Goal: Task Accomplishment & Management: Complete application form

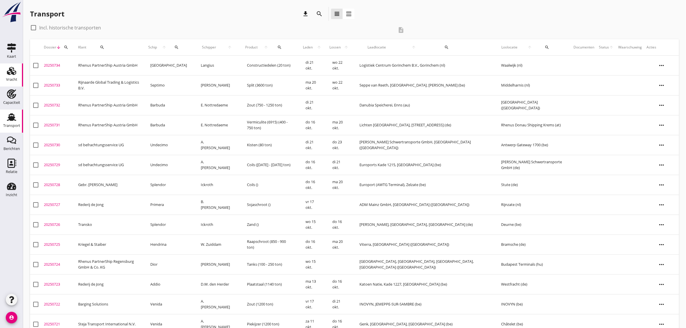
click at [15, 74] on use at bounding box center [11, 71] width 9 height 8
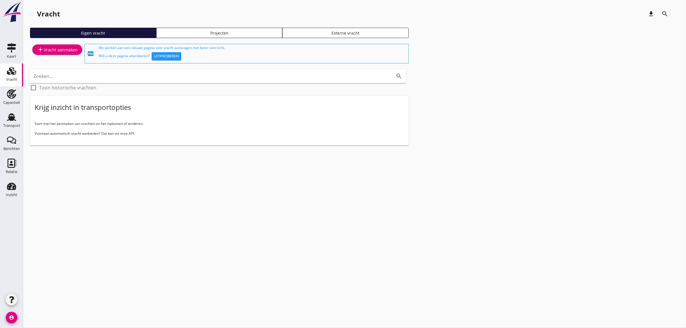
click at [60, 44] on div "add Vracht aanmaken" at bounding box center [57, 54] width 55 height 22
click at [60, 49] on div "add Vracht aanmaken" at bounding box center [57, 49] width 41 height 7
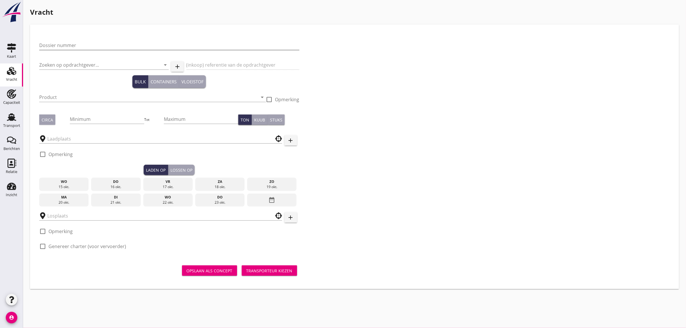
click at [93, 47] on input "Dossier nummer" at bounding box center [169, 45] width 260 height 9
type input "20250735"
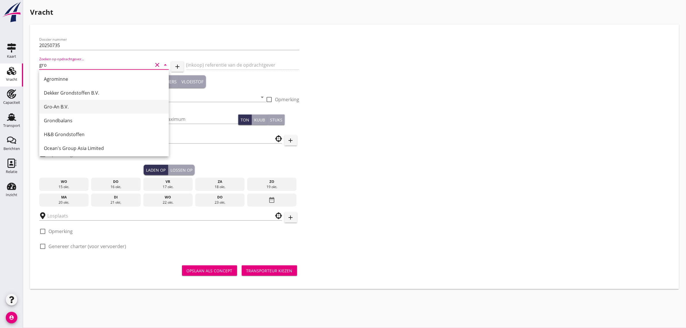
click at [73, 101] on div "Gro-An B.V." at bounding box center [104, 107] width 120 height 14
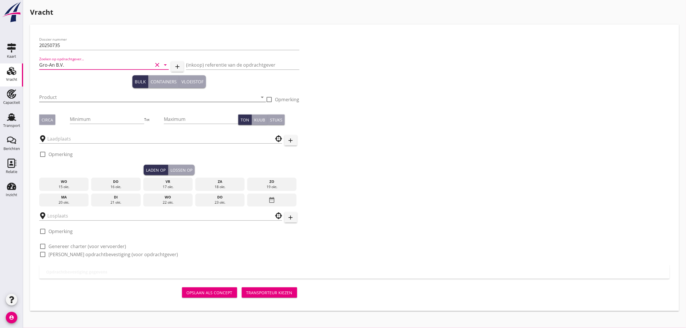
type input "Gro-An B.V."
click at [57, 94] on input "Product" at bounding box center [148, 97] width 219 height 9
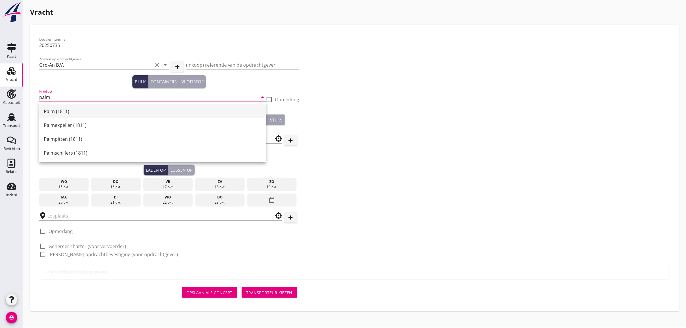
click at [54, 116] on div "Palm (1811)" at bounding box center [153, 111] width 218 height 14
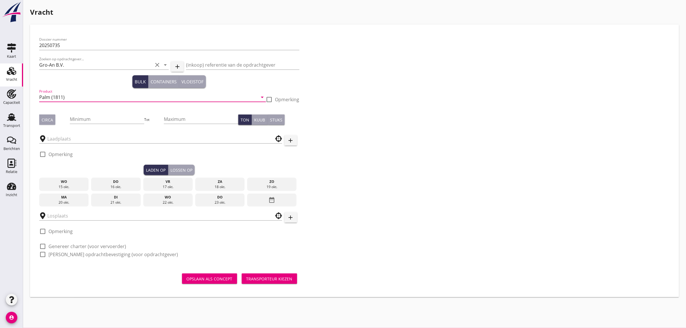
type input "Palm (1811)"
click at [50, 115] on button "Circa" at bounding box center [47, 120] width 16 height 10
click at [90, 123] on input "Minimum" at bounding box center [107, 119] width 74 height 9
type input "950"
click at [84, 136] on input "text" at bounding box center [156, 138] width 219 height 9
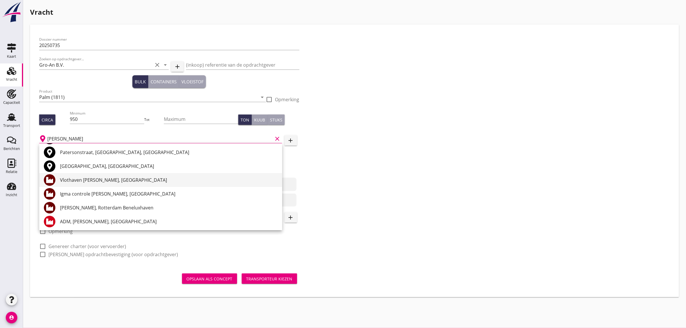
scroll to position [15, 0]
click at [76, 140] on input "[PERSON_NAME]" at bounding box center [160, 138] width 226 height 9
click at [90, 175] on div "HES Bulk, [GEOGRAPHIC_DATA]" at bounding box center [169, 180] width 218 height 14
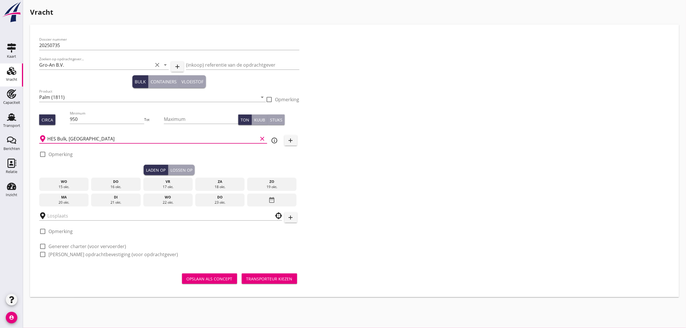
type input "HES Bulk, [GEOGRAPHIC_DATA]"
click at [70, 157] on label "Opmerking" at bounding box center [60, 154] width 24 height 6
checkbox input "true"
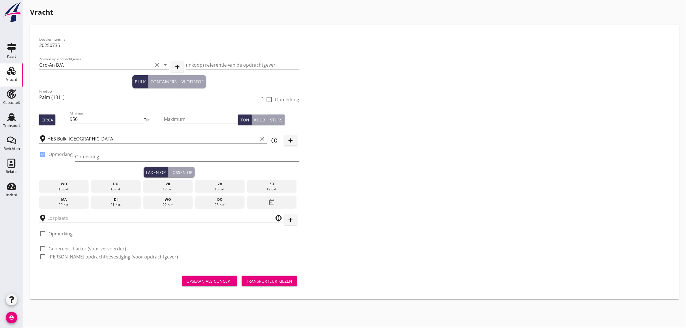
click at [87, 160] on input "Opmerking" at bounding box center [187, 156] width 224 height 9
type input "ex. Rostrum Sceptic"
click at [359, 132] on div "Dossier nummer 20250735 Zoeken op opdrachtgever... Gro-An B.V. clear arrow_drop…" at bounding box center [354, 150] width 635 height 233
click at [162, 186] on div "vr" at bounding box center [168, 183] width 47 height 5
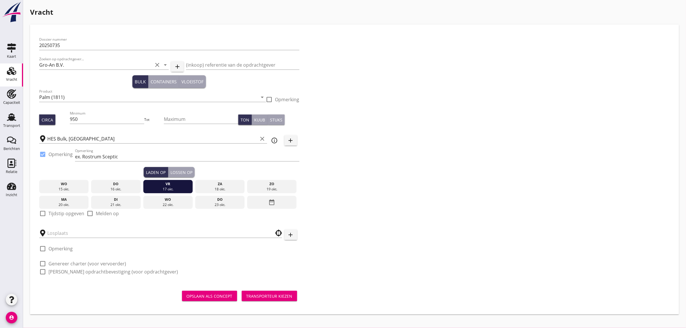
click at [46, 214] on div at bounding box center [43, 214] width 10 height 10
checkbox input "true"
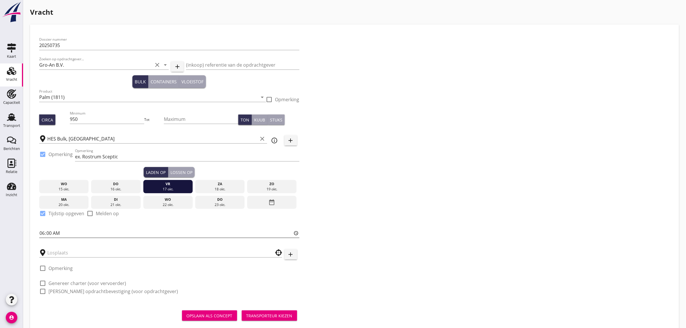
click at [44, 235] on input "06:00" at bounding box center [169, 233] width 260 height 9
type input "18:00"
click at [54, 257] on div at bounding box center [160, 252] width 243 height 9
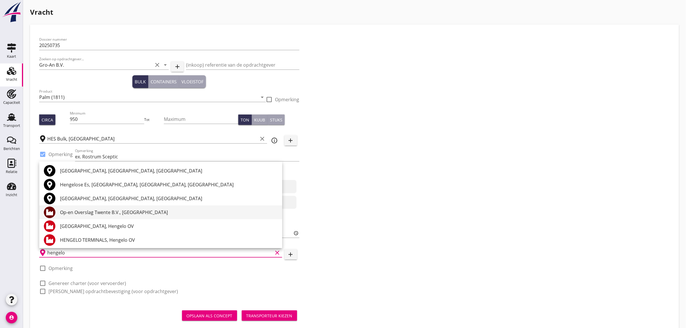
click at [88, 208] on div "Op-en Overslag Twente B.V., [GEOGRAPHIC_DATA]" at bounding box center [169, 212] width 218 height 14
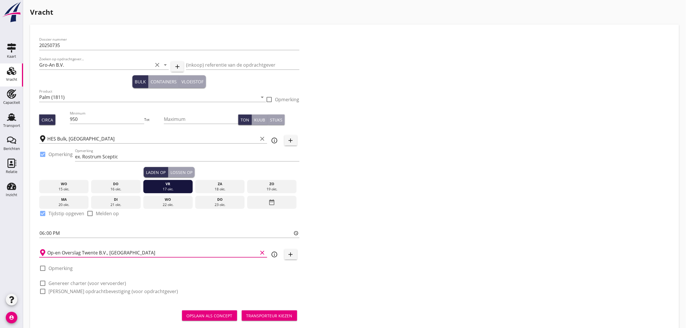
type input "Op-en Overslag Twente B.V., [GEOGRAPHIC_DATA]"
click at [74, 280] on label "Genereer charter (voor vervoerder)" at bounding box center [87, 283] width 78 height 6
checkbox input "true"
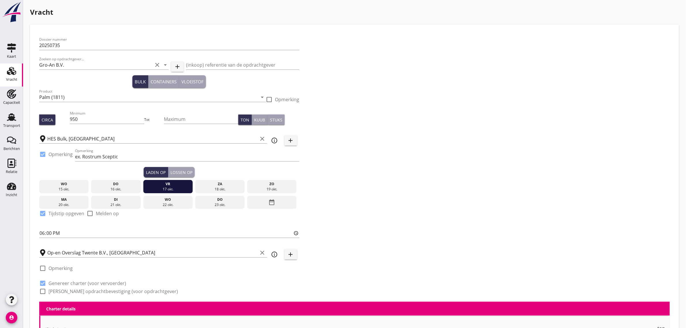
click at [74, 290] on label "[PERSON_NAME] opdrachtbevestiging (voor opdrachtgever)" at bounding box center [113, 292] width 130 height 6
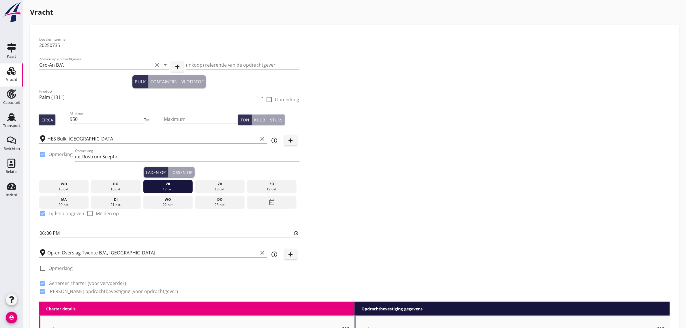
checkbox input "true"
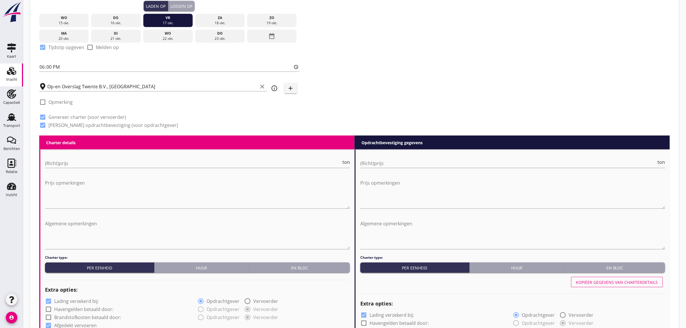
scroll to position [180, 0]
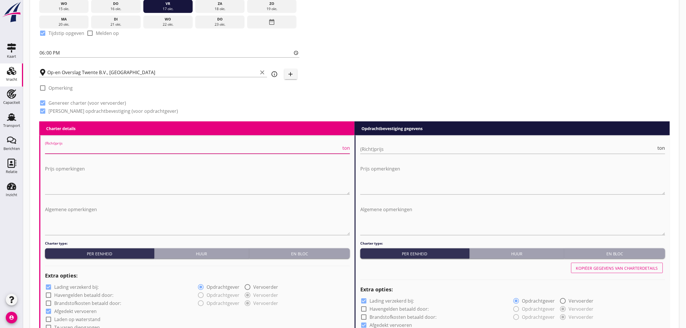
click at [69, 151] on input "(Richt)prijs" at bounding box center [193, 149] width 296 height 9
type input "6"
type input "6.75"
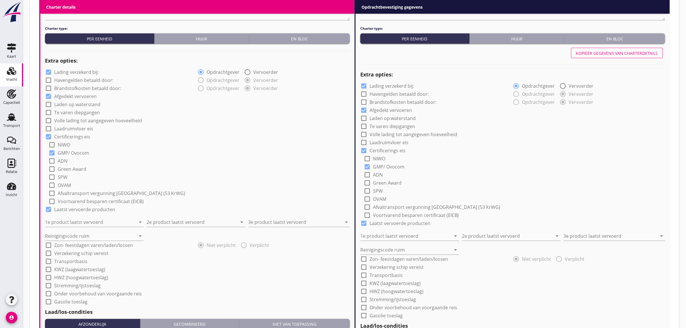
scroll to position [397, 0]
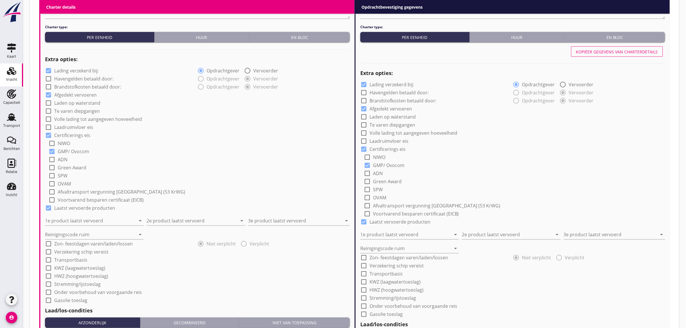
click at [74, 126] on label "Laadruimvloer eis" at bounding box center [73, 128] width 39 height 6
checkbox input "true"
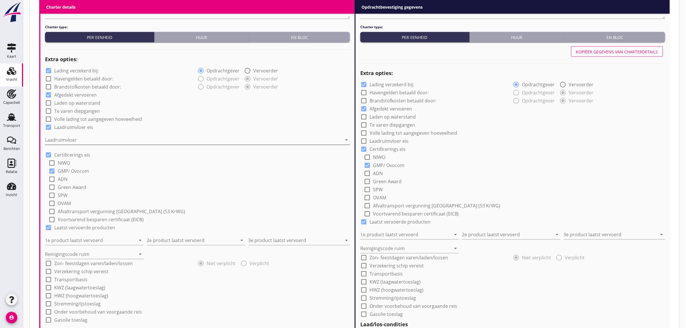
click at [61, 142] on div at bounding box center [193, 140] width 297 height 9
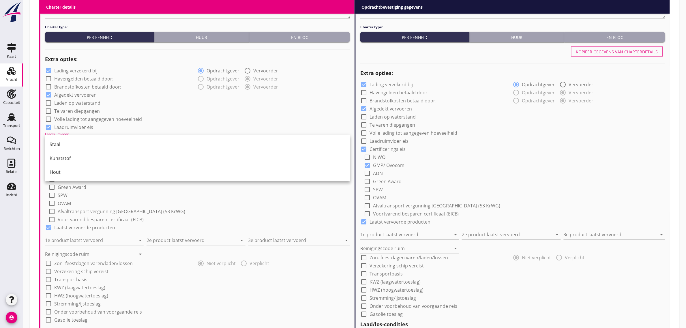
click at [61, 142] on div "Staal" at bounding box center [198, 144] width 296 height 7
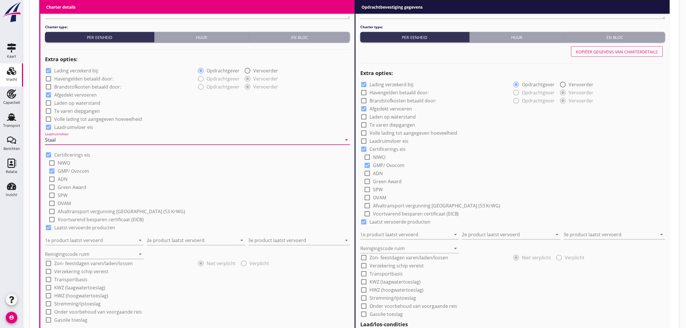
click at [188, 123] on div "check_box Laadruimvloer eis" at bounding box center [197, 127] width 305 height 8
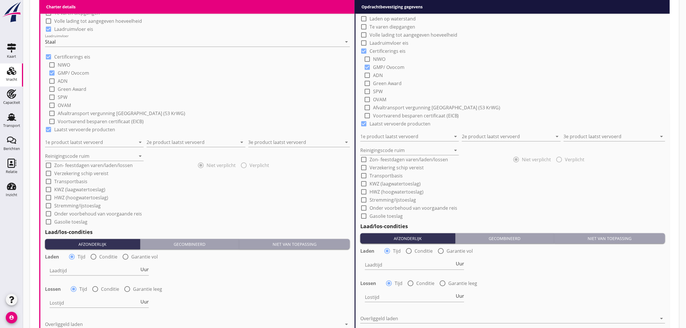
scroll to position [505, 0]
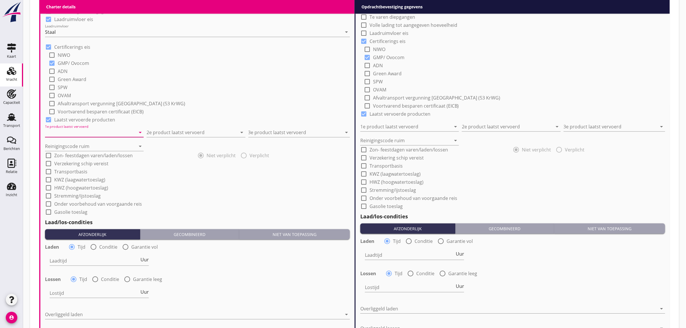
click at [78, 134] on input "1e product laatst vervoerd" at bounding box center [90, 132] width 91 height 9
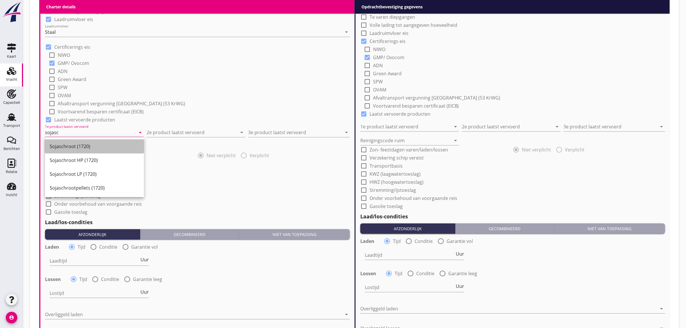
click at [104, 145] on div "Sojaschroot (1720)" at bounding box center [95, 146] width 90 height 7
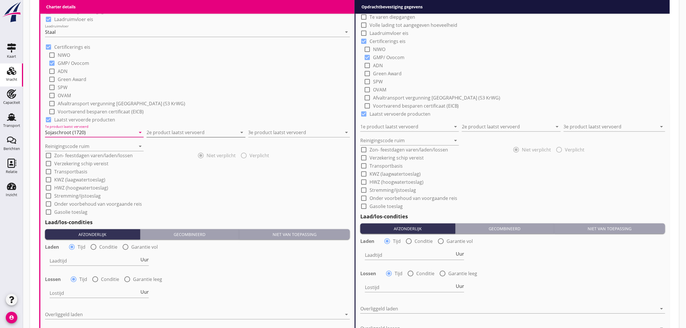
type input "Sojaschroot (1720)"
click at [185, 136] on input "2e product laatst vervoerd" at bounding box center [192, 132] width 91 height 9
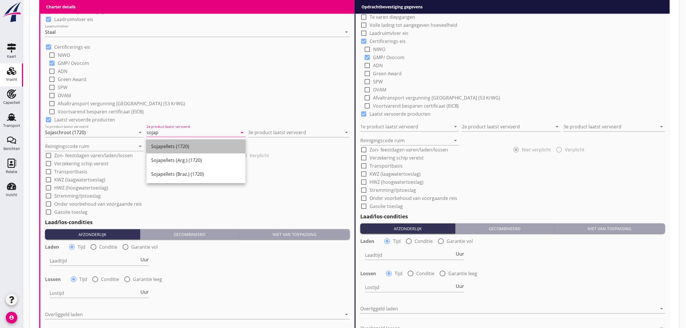
click at [183, 143] on div "Sojapellets (1720)" at bounding box center [196, 146] width 90 height 7
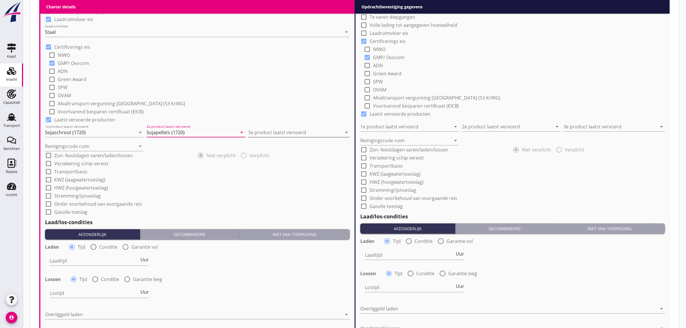
type input "Sojapellets (1720)"
click at [290, 132] on input "3e product laatst vervoerd" at bounding box center [294, 132] width 93 height 9
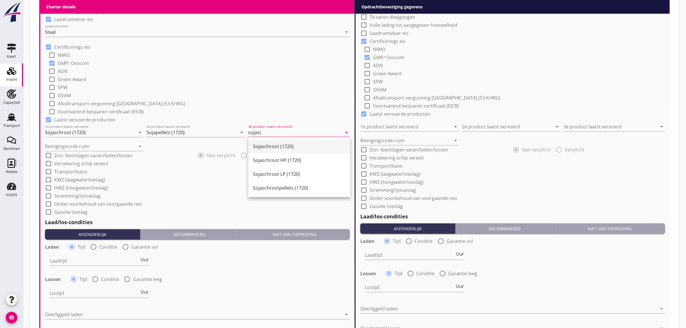
click at [281, 141] on div "Sojaschroot (1720)" at bounding box center [299, 146] width 93 height 14
type input "Sojaschroot (1720)"
click at [91, 144] on input "Reinigingscode ruim" at bounding box center [90, 146] width 91 height 9
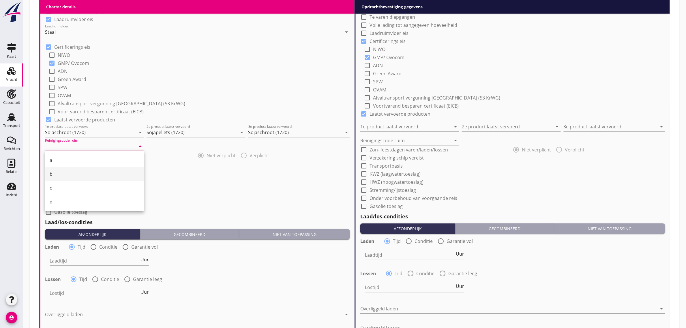
click at [76, 173] on div "b" at bounding box center [95, 174] width 90 height 7
type input "b"
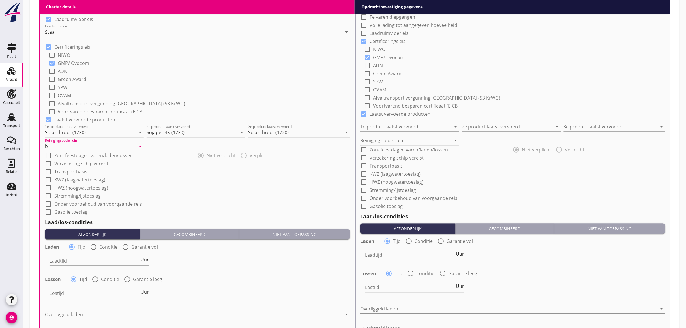
click at [67, 172] on label "Transportbasis" at bounding box center [70, 172] width 33 height 6
checkbox input "true"
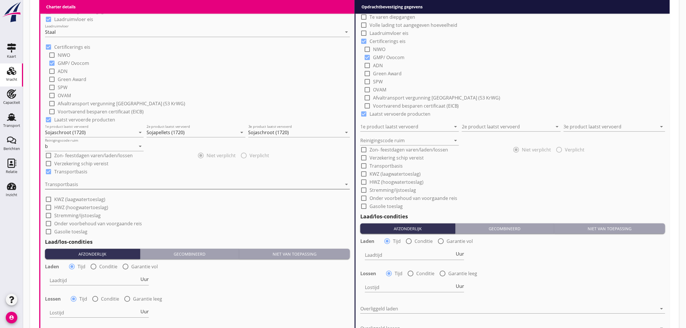
click at [66, 181] on div at bounding box center [193, 184] width 297 height 9
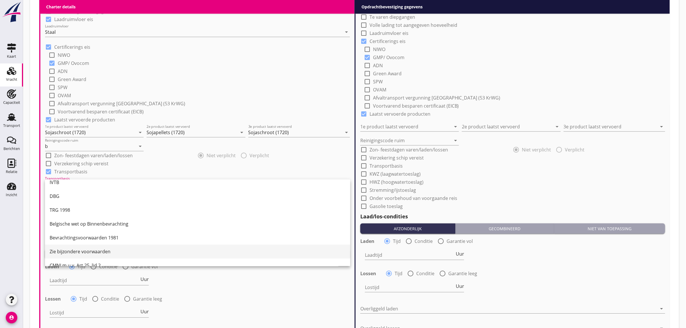
scroll to position [15, 0]
click at [86, 251] on div "CMNI m.u.v. Art 25, lid 2." at bounding box center [198, 257] width 296 height 14
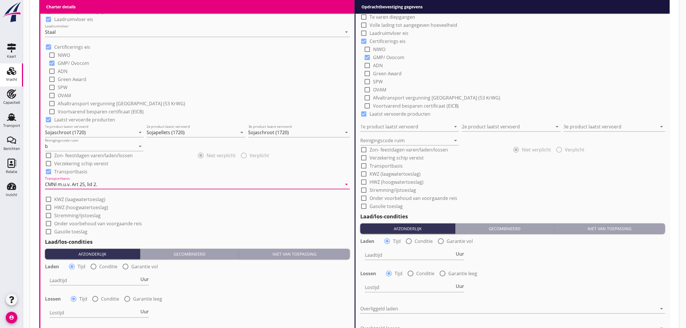
click at [183, 227] on div "check_box_outline_blank Gasolie toeslag" at bounding box center [197, 231] width 305 height 8
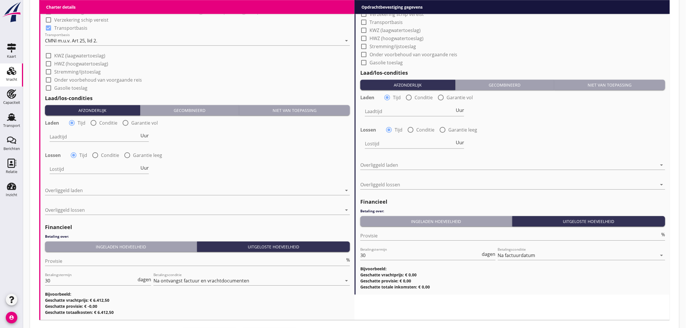
scroll to position [649, 0]
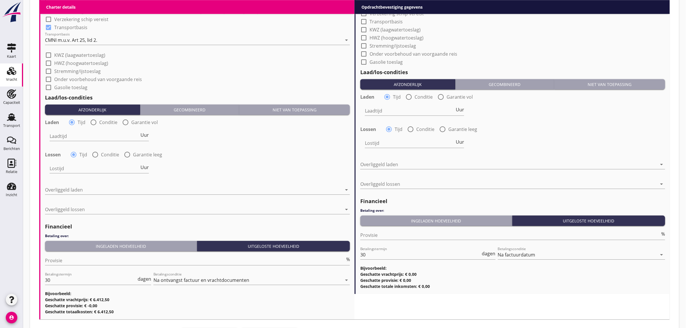
click at [92, 123] on div at bounding box center [94, 122] width 10 height 10
radio input "false"
radio input "true"
click at [89, 135] on div at bounding box center [121, 136] width 142 height 9
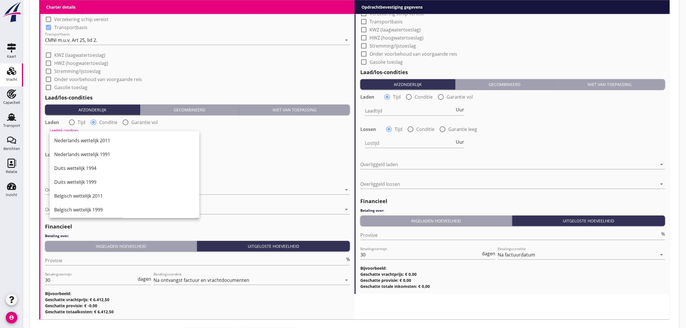
click at [92, 144] on div "Nederlands wettelijk 2011" at bounding box center [124, 140] width 141 height 7
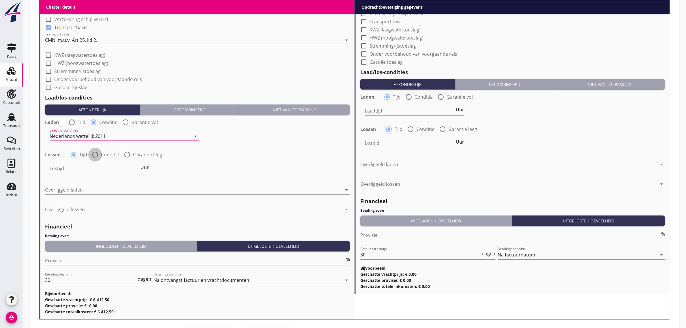
click at [94, 158] on div at bounding box center [95, 155] width 10 height 10
radio input "false"
radio input "true"
click at [94, 166] on div at bounding box center [121, 168] width 142 height 9
click at [94, 167] on div "Nederlands wettelijk 2011" at bounding box center [124, 173] width 141 height 14
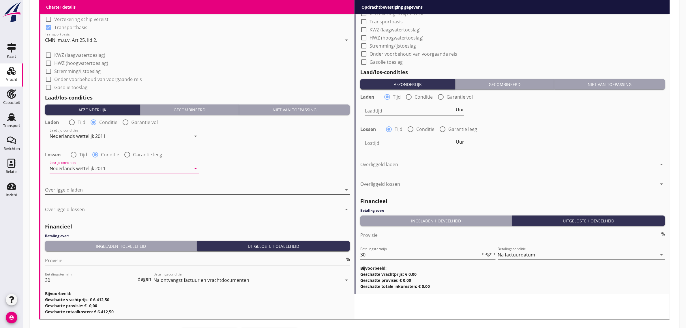
click at [105, 186] on div at bounding box center [193, 189] width 297 height 9
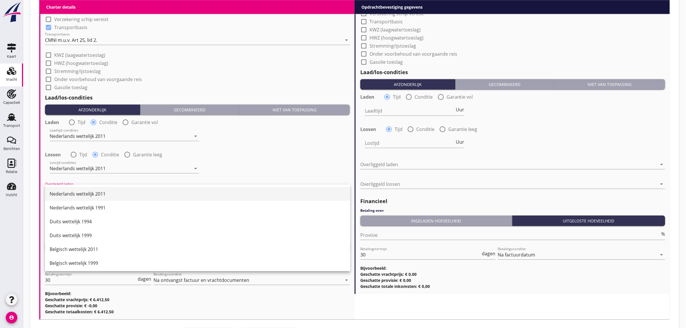
click at [107, 189] on div "Nederlands wettelijk 2011" at bounding box center [198, 194] width 296 height 14
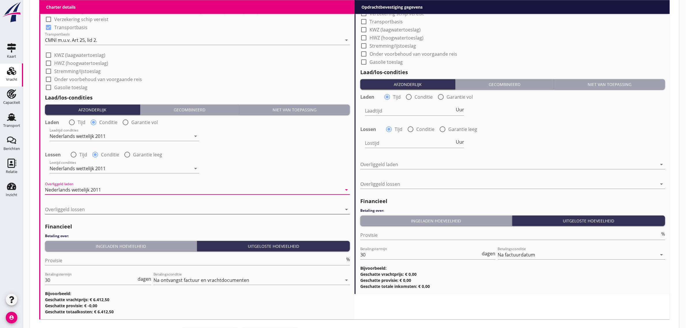
drag, startPoint x: 111, startPoint y: 197, endPoint x: 113, endPoint y: 205, distance: 8.2
click at [112, 199] on div at bounding box center [197, 198] width 305 height 3
click at [113, 209] on div at bounding box center [193, 209] width 297 height 9
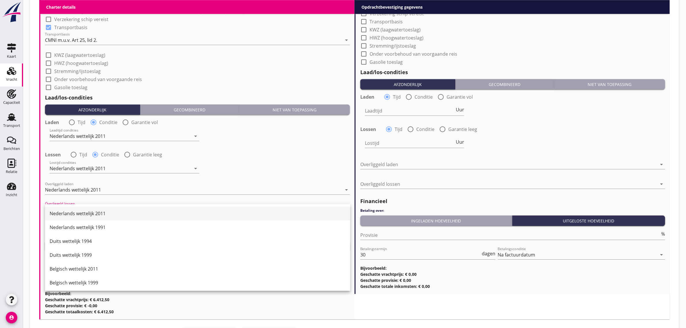
click at [114, 217] on div "Nederlands wettelijk 2011" at bounding box center [198, 214] width 296 height 14
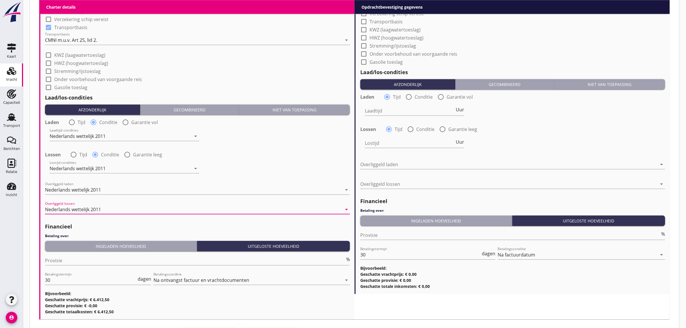
click at [112, 226] on h2 "Financieel" at bounding box center [197, 227] width 305 height 8
click at [107, 252] on div "Provisie %" at bounding box center [197, 261] width 305 height 18
click at [98, 246] on div "Ingeladen hoeveelheid" at bounding box center [120, 246] width 147 height 6
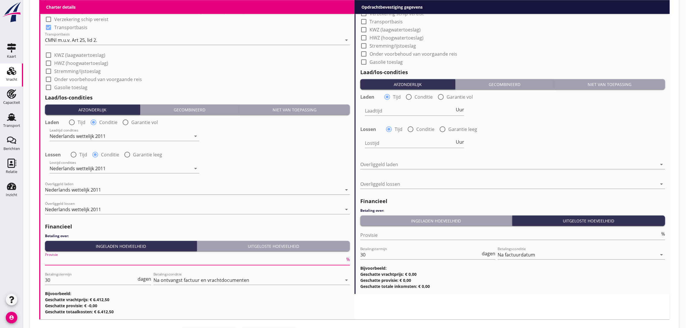
click at [76, 256] on input "Provisie" at bounding box center [195, 260] width 300 height 9
type input "5"
click at [297, 155] on div "Lossen radio_button_unchecked Tijd radio_button_checked Conditie radio_button_u…" at bounding box center [197, 154] width 305 height 8
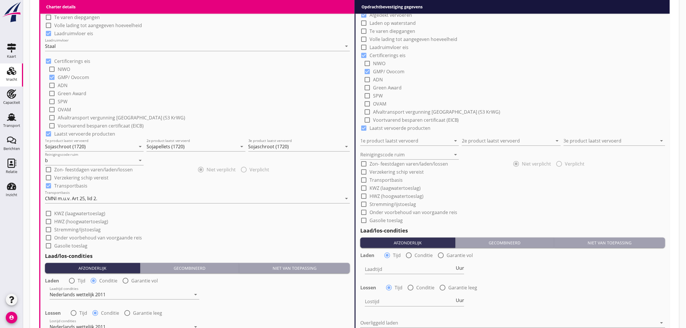
scroll to position [397, 0]
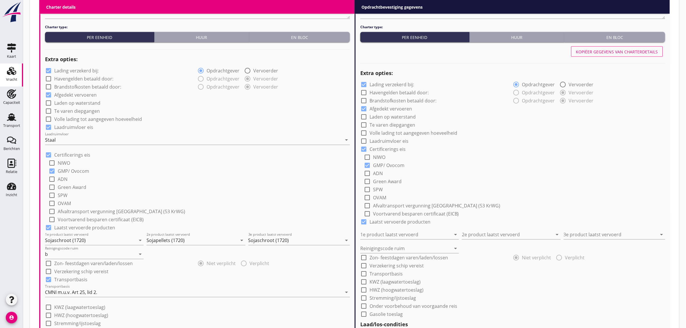
click at [615, 55] on button "Kopiëer gegevens van charterdetails" at bounding box center [617, 51] width 92 height 10
checkbox input "true"
type input "Sojaschroot (1720)"
type input "Sojapellets (1720)"
type input "Sojaschroot (1720)"
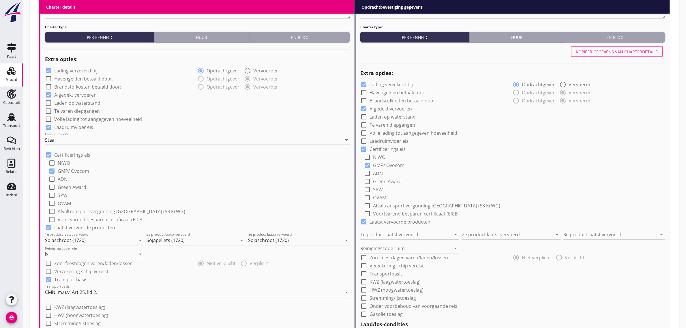
type input "b"
checkbox input "true"
radio input "false"
radio input "true"
radio input "false"
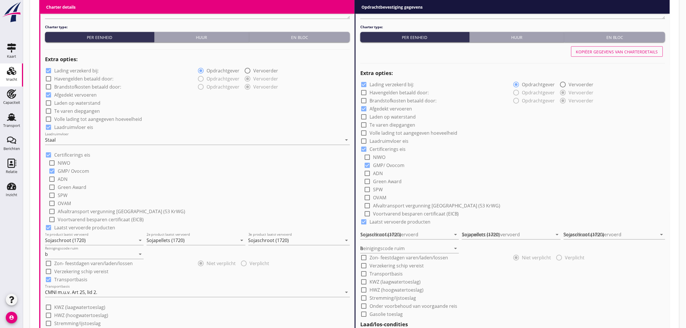
radio input "true"
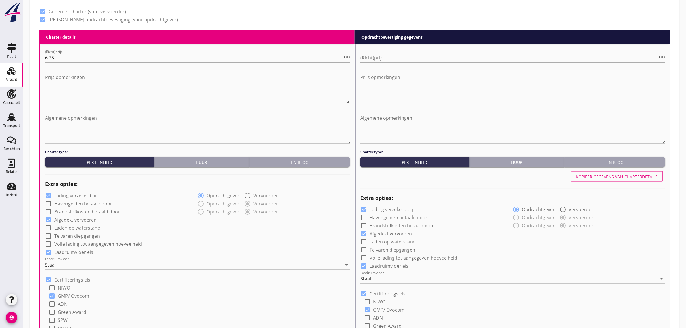
scroll to position [252, 0]
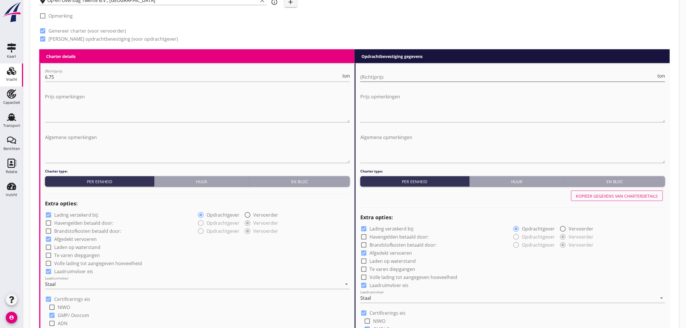
click at [380, 80] on input "(Richt)prijs" at bounding box center [508, 76] width 296 height 9
type input "6"
type input "6.75"
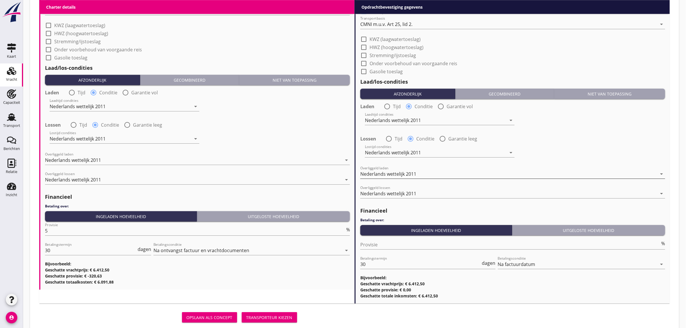
scroll to position [685, 0]
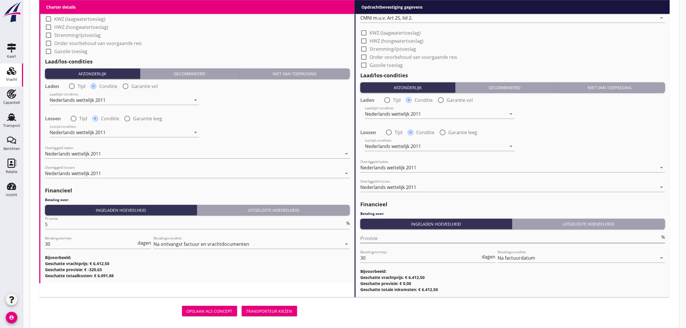
click at [386, 235] on input "Provisie" at bounding box center [510, 238] width 300 height 9
type input "0"
click at [580, 121] on div "Laadtijd condities Nederlands wettelijk 2011 arrow_drop_down" at bounding box center [513, 114] width 306 height 21
click at [263, 210] on div "Uitgeloste hoeveelheid" at bounding box center [273, 210] width 148 height 6
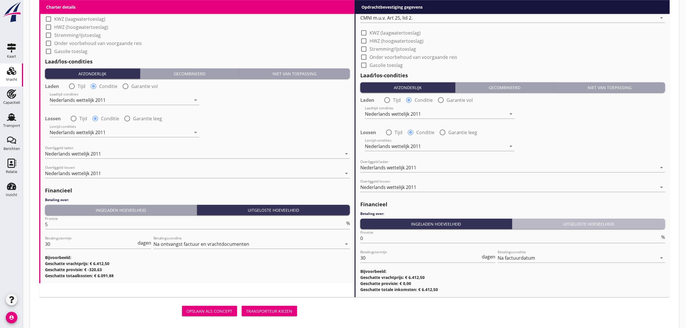
click at [593, 225] on div "Uitgeloste hoeveelheid" at bounding box center [589, 224] width 148 height 6
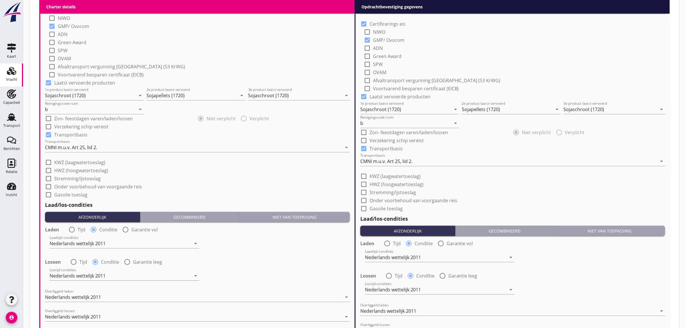
scroll to position [541, 0]
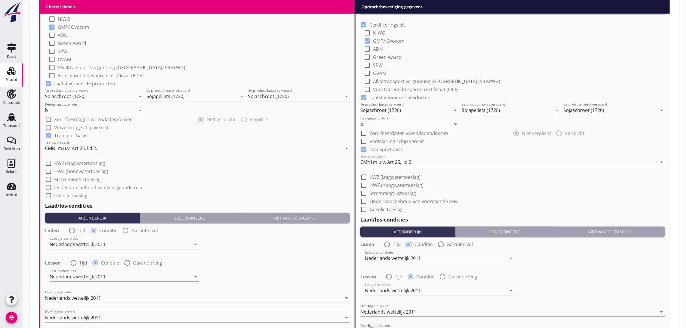
click at [150, 199] on div "Laad/los-condities Afzonderlijk Gecombineerd Niet van toepassing Laden radio_bu…" at bounding box center [197, 263] width 305 height 129
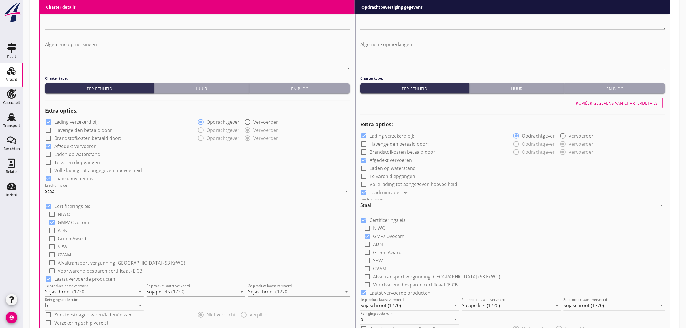
scroll to position [361, 0]
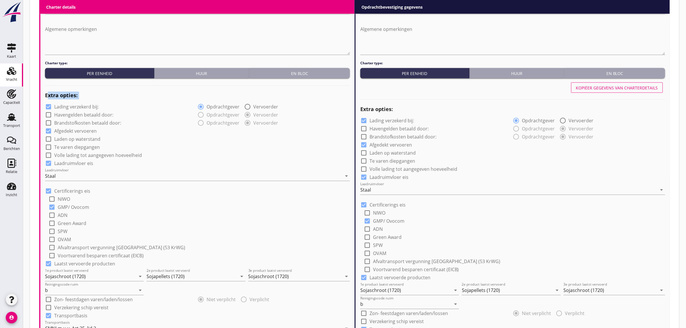
drag, startPoint x: 48, startPoint y: 94, endPoint x: 301, endPoint y: 128, distance: 255.2
click at [301, 128] on div "Charter type: Per eenheid Huur En bloc Extra opties: check_box Lading verzekerd…" at bounding box center [197, 332] width 305 height 543
click at [301, 128] on div "check_box Afgedekt vervoeren" at bounding box center [197, 131] width 305 height 8
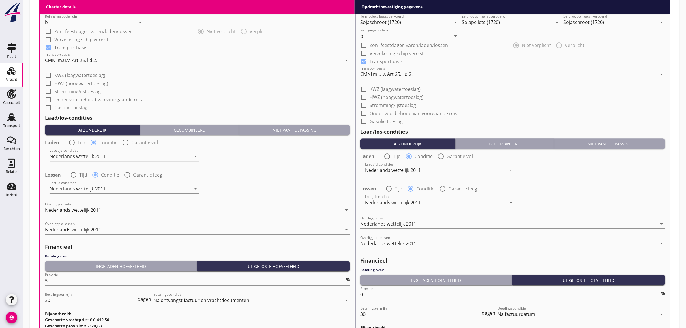
scroll to position [685, 0]
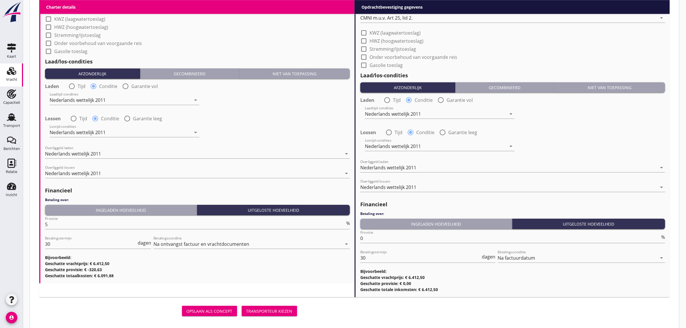
click at [278, 311] on div "Transporteur kiezen" at bounding box center [269, 311] width 46 height 6
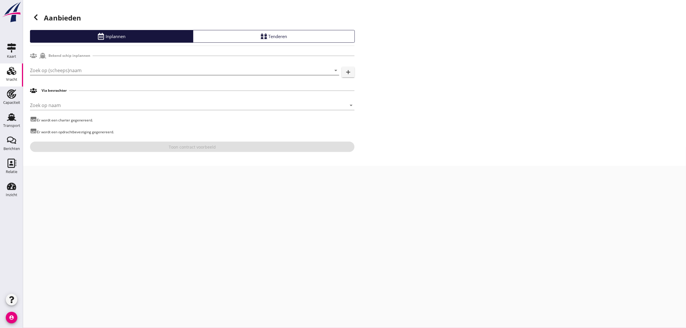
click at [51, 67] on input "Zoek op (scheeps)naam" at bounding box center [176, 70] width 293 height 9
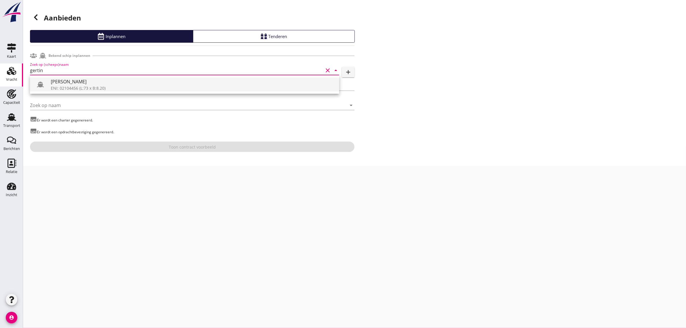
click at [57, 81] on div "[PERSON_NAME]" at bounding box center [193, 81] width 284 height 7
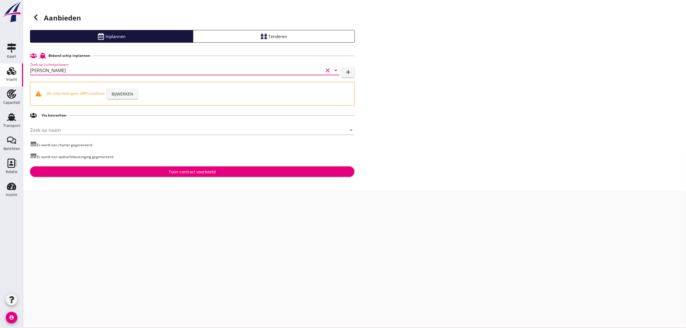
type input "[PERSON_NAME]"
click at [116, 92] on div "Bijwerken" at bounding box center [123, 94] width 22 height 6
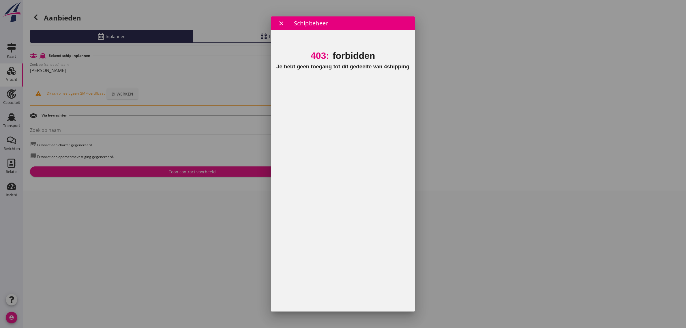
click at [277, 22] on div "close" at bounding box center [281, 23] width 10 height 7
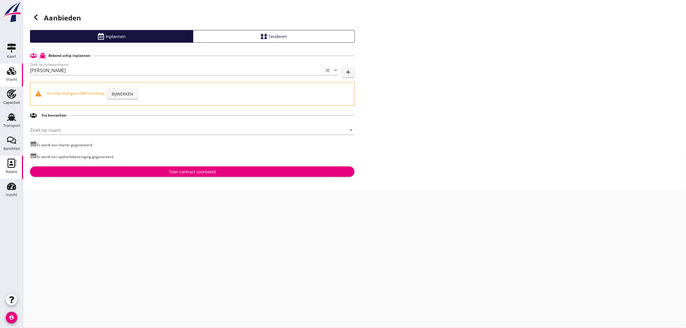
click at [13, 168] on div "Relatie" at bounding box center [12, 172] width 12 height 8
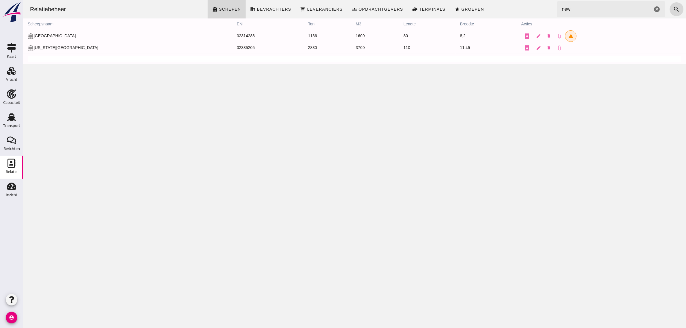
click at [582, 6] on input "new" at bounding box center [604, 9] width 95 height 16
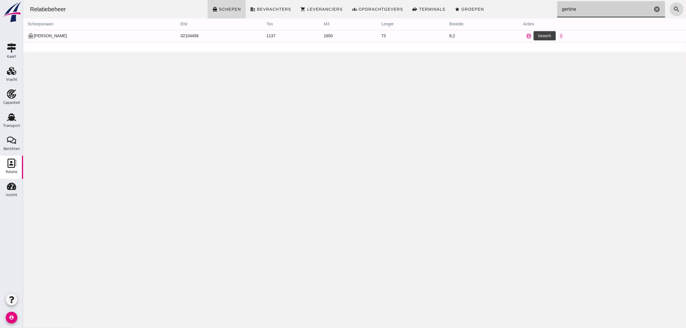
type input "gertine"
click at [538, 37] on icon "edit" at bounding box center [540, 35] width 5 height 5
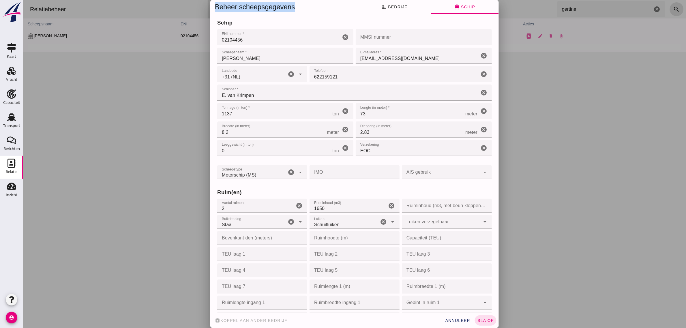
drag, startPoint x: 211, startPoint y: 7, endPoint x: 307, endPoint y: 10, distance: 96.7
click at [307, 10] on div "Beheer scheepsgegevens" at bounding box center [280, 7] width 141 height 14
drag, startPoint x: 298, startPoint y: 9, endPoint x: 211, endPoint y: 3, distance: 86.7
click at [211, 3] on div "Beheer scheepsgegevens" at bounding box center [280, 7] width 141 height 14
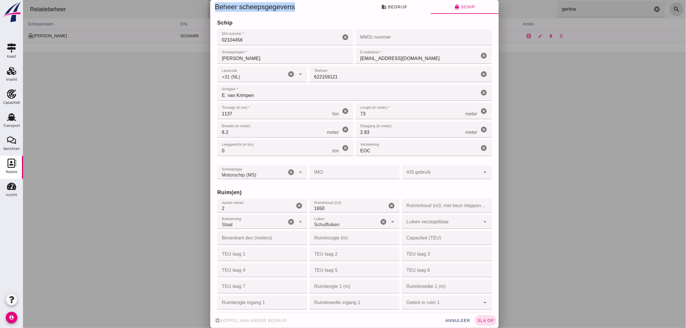
click at [211, 3] on div "Beheer scheepsgegevens" at bounding box center [280, 7] width 141 height 14
drag, startPoint x: 213, startPoint y: 5, endPoint x: 244, endPoint y: 18, distance: 33.5
click at [244, 18] on div "Beheer scheepsgegevens business Bedrijf directions_boat Schip Bedrijfsnaam * Be…" at bounding box center [354, 164] width 289 height 328
click at [244, 18] on div "Bedrijfsnaam * Bedrijfsnaam * Vof Erger cancel Relatie type * Relatie type * On…" at bounding box center [354, 163] width 289 height 299
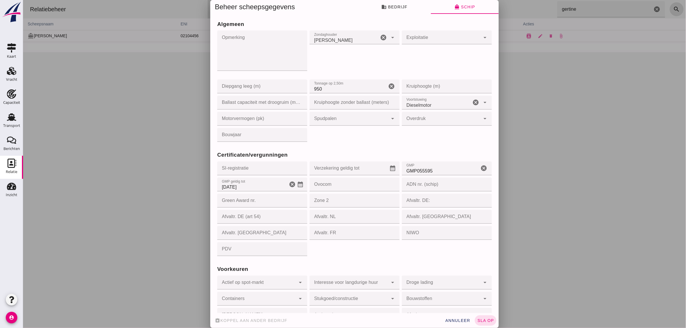
scroll to position [397, 0]
click at [297, 183] on icon "calendar_month" at bounding box center [300, 183] width 7 height 7
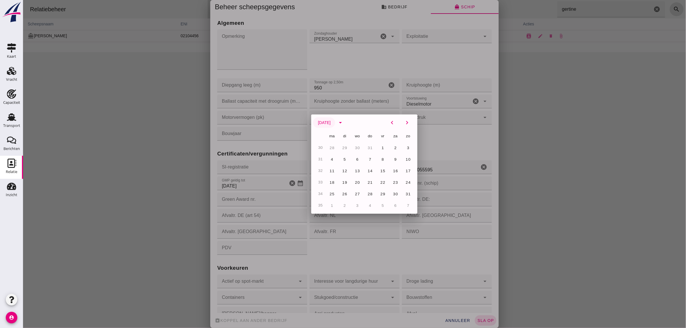
click at [330, 124] on span "[DATE]" at bounding box center [323, 122] width 13 height 5
click at [344, 124] on icon "arrow_drop_down" at bounding box center [340, 122] width 7 height 7
click at [332, 184] on span "2027" at bounding box center [332, 185] width 11 height 5
click at [406, 195] on span "29" at bounding box center [407, 194] width 5 height 4
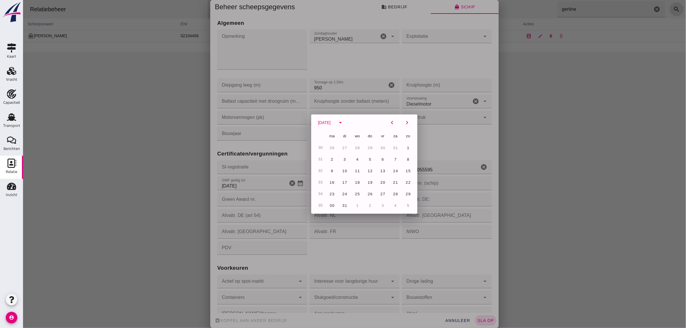
type input "[DATE]"
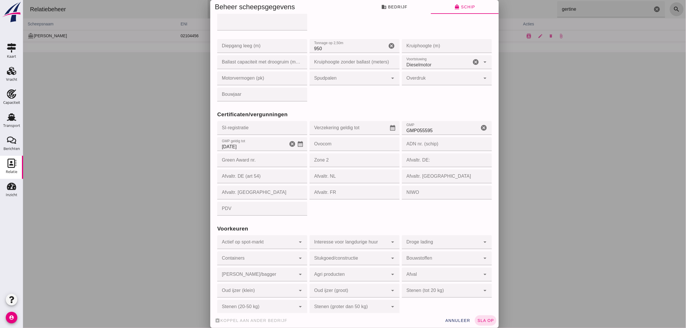
scroll to position [443, 0]
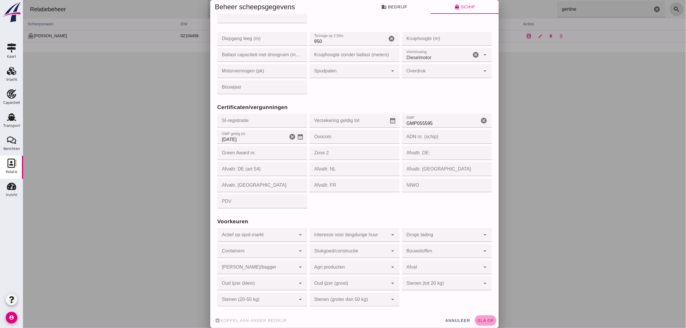
click at [483, 319] on span "sla op" at bounding box center [485, 320] width 17 height 5
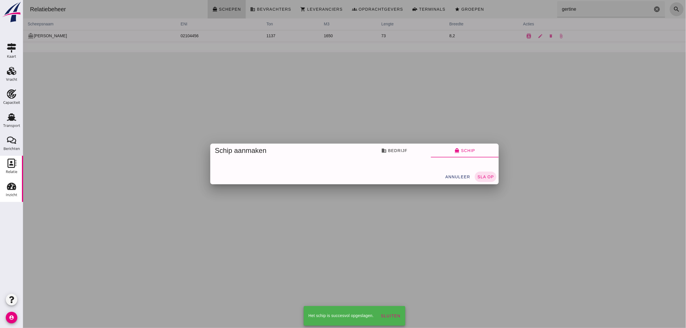
scroll to position [0, 0]
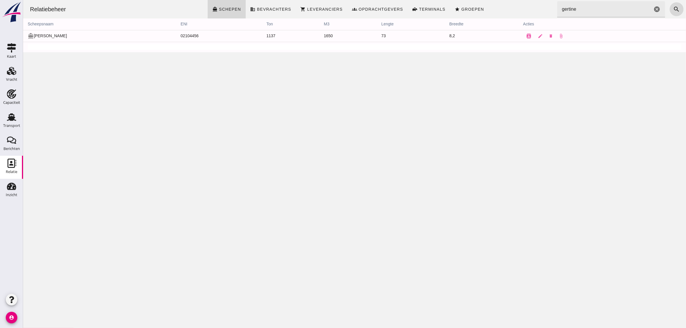
drag, startPoint x: 377, startPoint y: 95, endPoint x: 398, endPoint y: 93, distance: 22.0
click at [377, 95] on div "Relatiebeheer directions_boat Schepen business Bevrachters shopping_cart Levera…" at bounding box center [354, 164] width 663 height 328
click at [11, 72] on use at bounding box center [11, 71] width 9 height 8
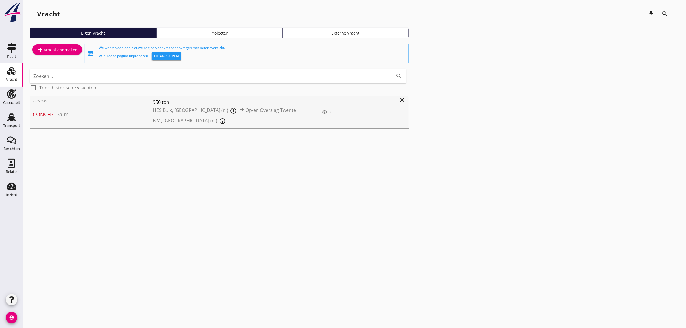
click at [62, 110] on div "20250735 Concept Palm 950 ton HES Bulk, [GEOGRAPHIC_DATA] (nl) info_outline Op-…" at bounding box center [213, 112] width 366 height 33
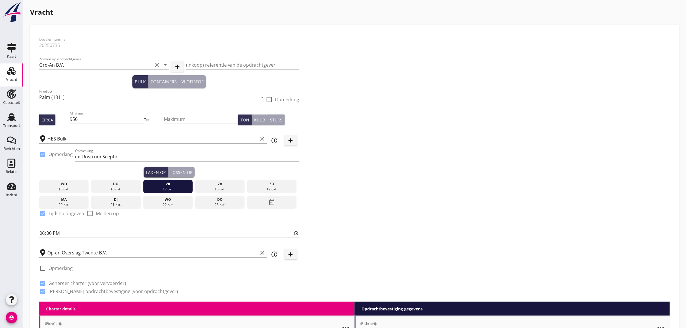
click at [438, 185] on div "Dossier nummer 20250735 Zoeken op opdrachtgever... Gro-An B.V. clear arrow_drop…" at bounding box center [354, 168] width 635 height 268
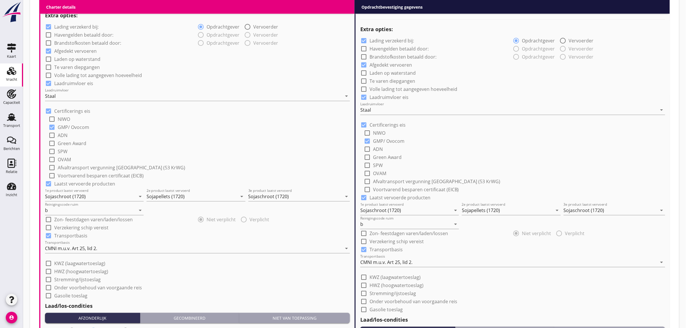
scroll to position [693, 0]
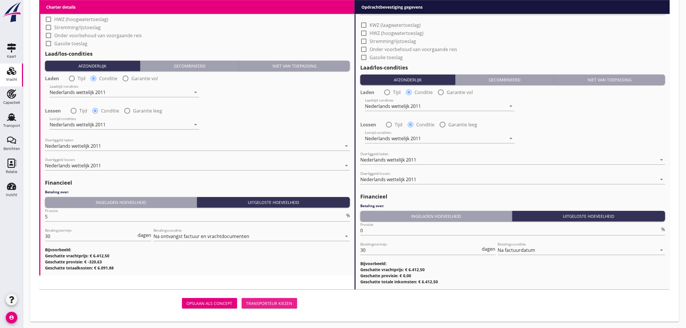
click at [280, 301] on div "Transporteur kiezen" at bounding box center [269, 303] width 46 height 6
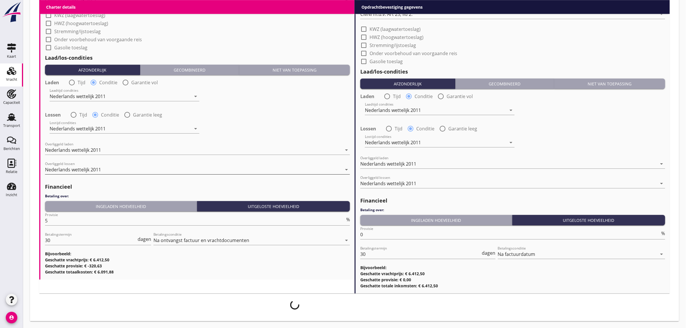
scroll to position [688, 0]
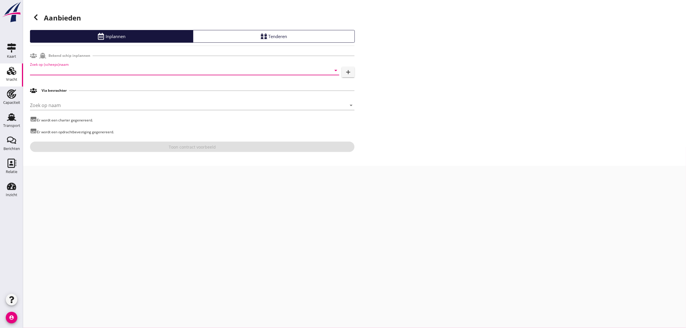
click at [52, 70] on input "Zoek op (scheeps)naam" at bounding box center [176, 70] width 293 height 9
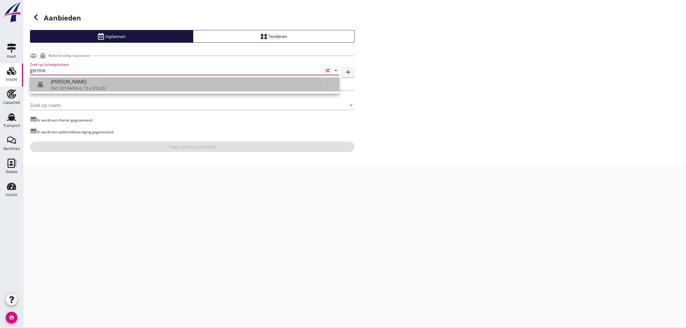
click at [70, 89] on div "ENI: 02104456 (L:73 x B:8.20)" at bounding box center [193, 88] width 284 height 6
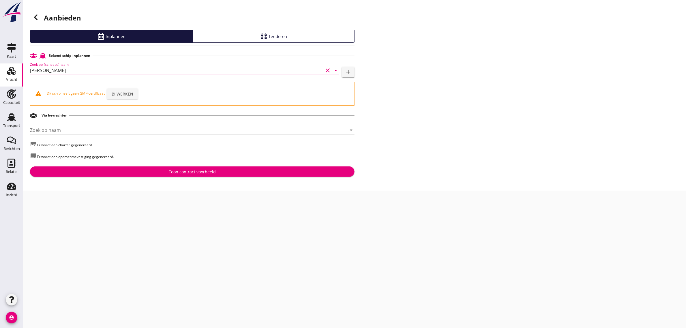
type input "[PERSON_NAME]"
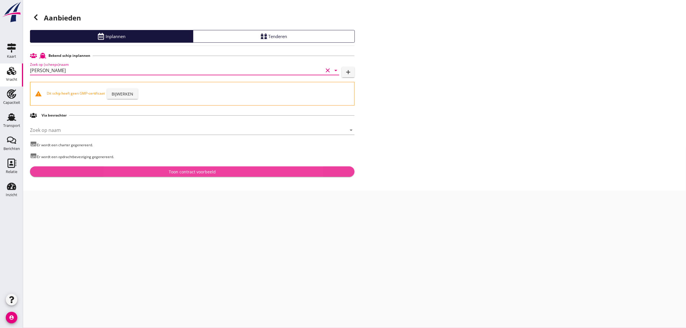
click at [126, 172] on div "Toon contract voorbeeld" at bounding box center [192, 172] width 315 height 6
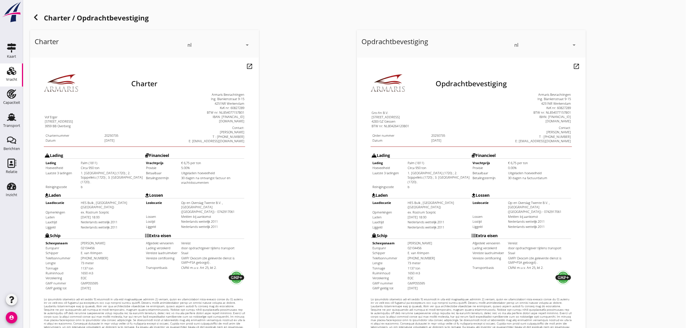
drag, startPoint x: 32, startPoint y: 101, endPoint x: 216, endPoint y: 241, distance: 230.6
click at [216, 241] on div "Charter Vof Erger [STREET_ADDRESS] Charternummer 20250735 Datum [DATE] Contact:" at bounding box center [132, 204] width 201 height 289
click at [216, 251] on td "CMNI m.u.v. Art 25, lid 2." at bounding box center [200, 253] width 63 height 4
drag, startPoint x: 202, startPoint y: 236, endPoint x: 30, endPoint y: 104, distance: 216.2
click at [30, 104] on html "Charter Vof Erger [STREET_ADDRESS] Charternummer 20250735 Datum [DATE]" at bounding box center [133, 206] width 206 height 299
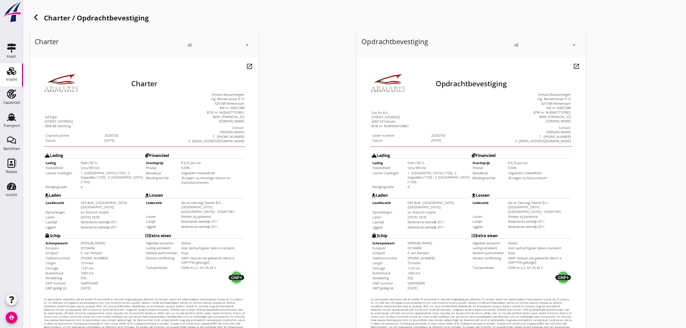
click at [30, 104] on html "Charter Vof Erger [STREET_ADDRESS] Charternummer 20250735 Datum [DATE]" at bounding box center [133, 206] width 206 height 299
drag, startPoint x: 118, startPoint y: 184, endPoint x: 32, endPoint y: 100, distance: 120.2
click at [32, 100] on div "Charter Vof Erger [STREET_ADDRESS] Charternummer 20250735 Datum [DATE] Contact:" at bounding box center [132, 204] width 201 height 289
click at [33, 100] on div "Vof Erger" at bounding box center [82, 102] width 99 height 4
drag, startPoint x: 32, startPoint y: 100, endPoint x: 212, endPoint y: 241, distance: 227.9
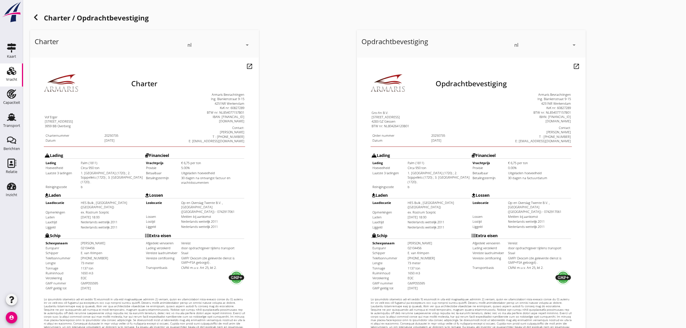
click at [212, 241] on div "Charter Vof Erger [STREET_ADDRESS] Charternummer 20250735 Datum [DATE] Contact:" at bounding box center [132, 204] width 201 height 289
click at [220, 210] on td "Nederlands wettelijk 2011" at bounding box center [200, 212] width 63 height 4
click at [36, 15] on use at bounding box center [35, 17] width 3 height 6
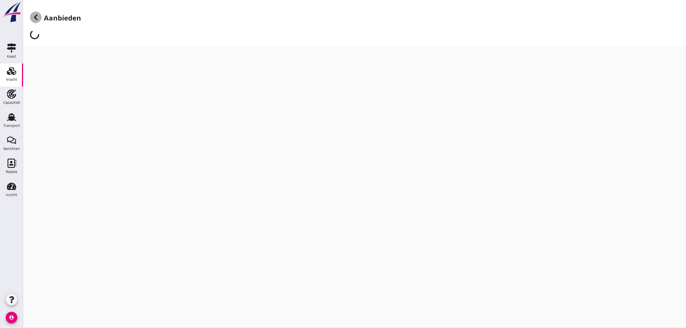
click at [36, 15] on use at bounding box center [35, 17] width 3 height 6
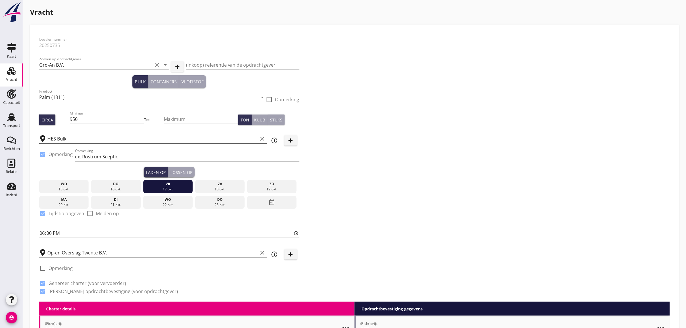
click at [96, 139] on input "HES Bulk" at bounding box center [152, 138] width 211 height 9
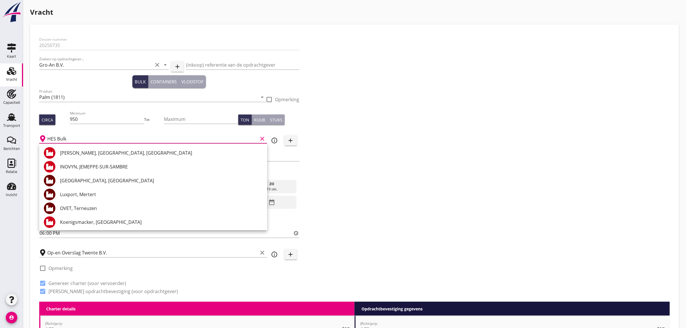
click at [96, 139] on input "HES Bulk" at bounding box center [152, 138] width 211 height 9
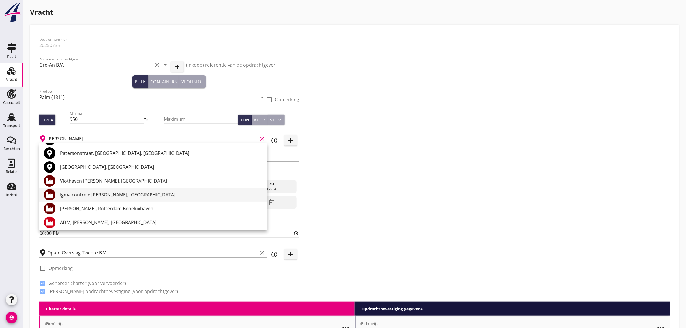
scroll to position [15, 0]
click at [133, 191] on div "Igma controle [PERSON_NAME], [GEOGRAPHIC_DATA]" at bounding box center [161, 193] width 203 height 7
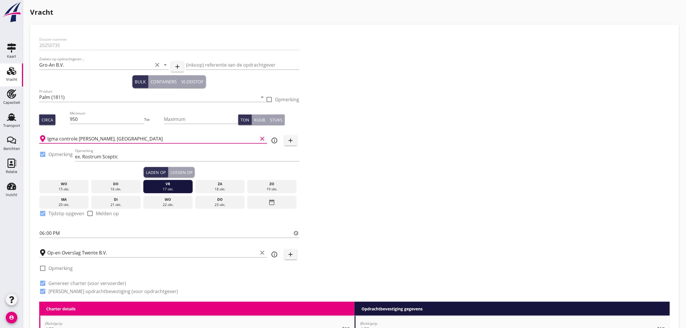
type input "Igma controle [PERSON_NAME], [GEOGRAPHIC_DATA]"
click at [381, 156] on div "Dossier nummer 20250735 Zoeken op opdrachtgever... Gro-An B.V. clear arrow_drop…" at bounding box center [354, 168] width 635 height 268
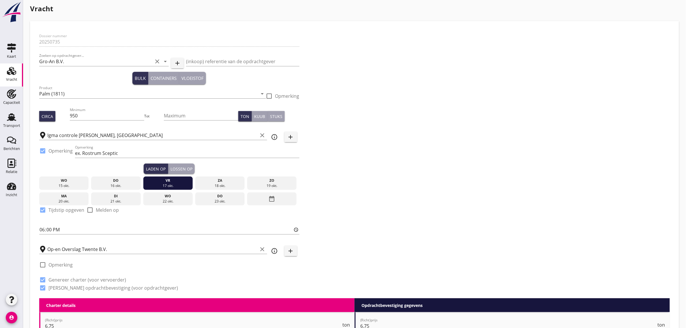
scroll to position [0, 0]
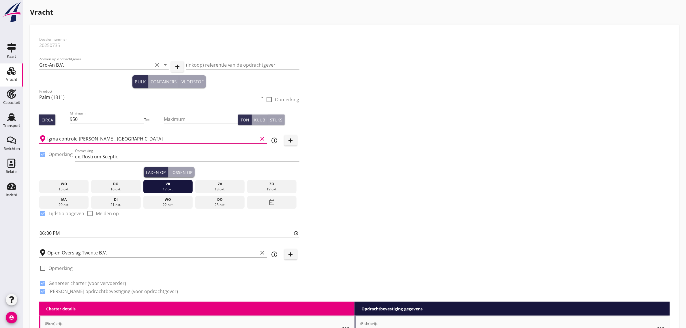
click at [398, 130] on div "Dossier nummer 20250735 Zoeken op opdrachtgever... Gro-An B.V. clear arrow_drop…" at bounding box center [354, 168] width 635 height 268
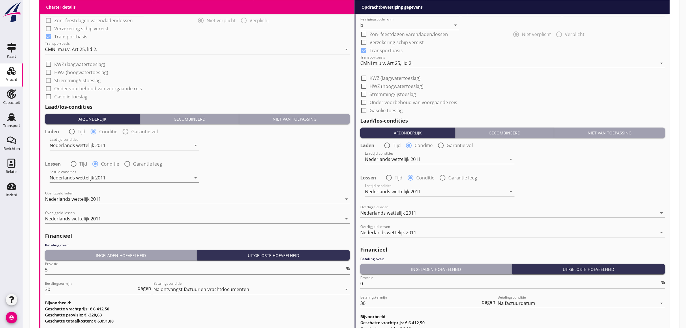
scroll to position [693, 0]
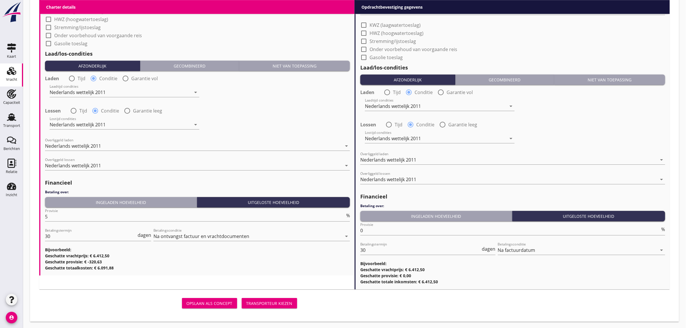
click at [261, 302] on div "Transporteur kiezen" at bounding box center [269, 303] width 46 height 6
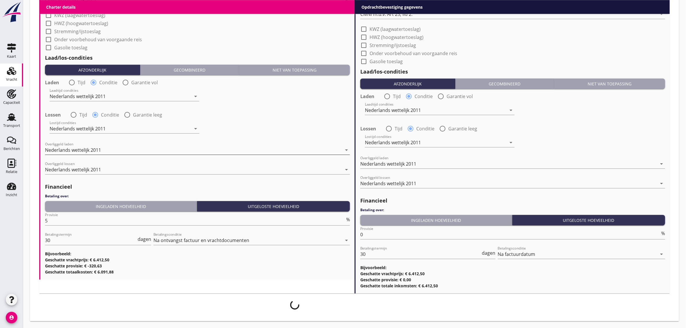
scroll to position [688, 0]
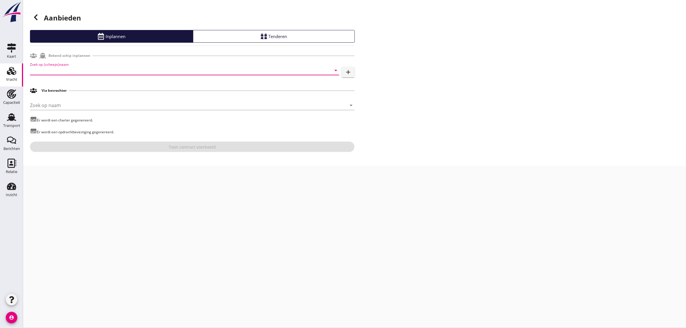
click at [52, 70] on input "Zoek op (scheeps)naam" at bounding box center [176, 70] width 293 height 9
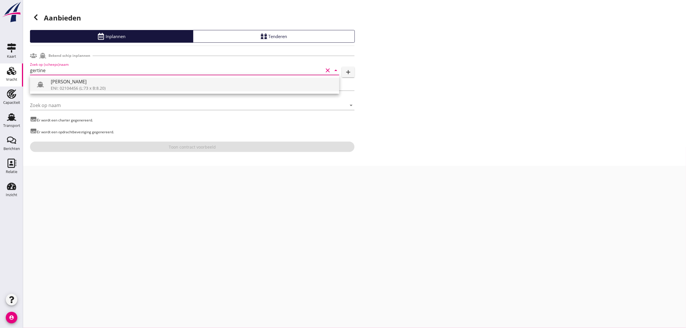
click at [62, 88] on div "ENI: 02104456 (L:73 x B:8.20)" at bounding box center [193, 88] width 284 height 6
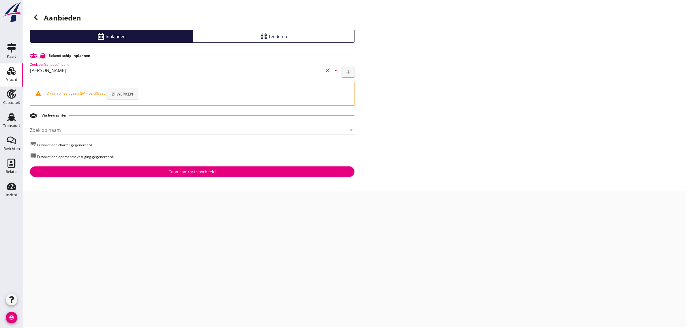
type input "[PERSON_NAME]"
click at [164, 174] on div "Toon contract voorbeeld" at bounding box center [192, 172] width 315 height 6
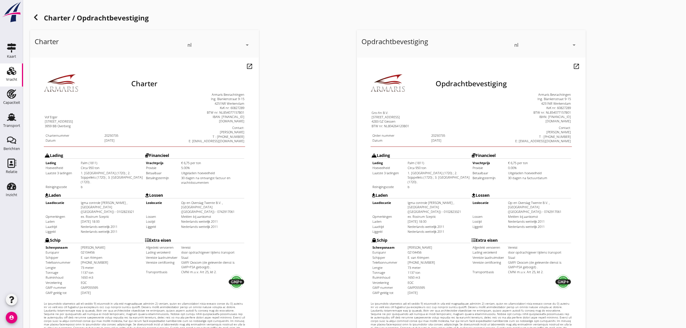
drag, startPoint x: 100, startPoint y: 184, endPoint x: 201, endPoint y: 208, distance: 103.9
click at [201, 208] on tbody "Lading Lading Palm (1811) Hoeveelheid Circa 950 ton Laatste 3 ladingen Reinigin…" at bounding box center [133, 208] width 200 height 145
click at [201, 220] on td "Extra eisen Afgedekt vervoeren Vereist Lading verzekerd door opdrachtgever tijd…" at bounding box center [183, 250] width 100 height 60
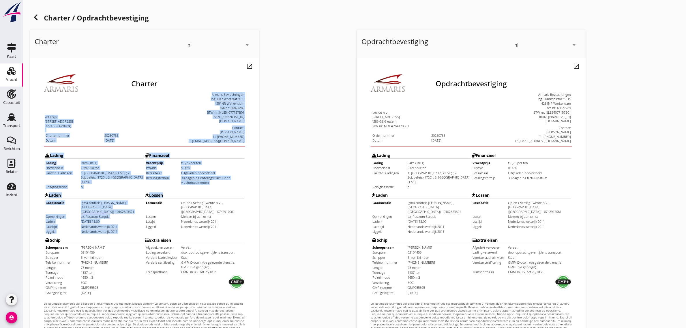
drag, startPoint x: 156, startPoint y: 194, endPoint x: 29, endPoint y: 102, distance: 156.1
click at [30, 102] on html "Charter Vof Erger [STREET_ADDRESS] Charternummer 20250735 Datum [DATE]" at bounding box center [133, 209] width 206 height 304
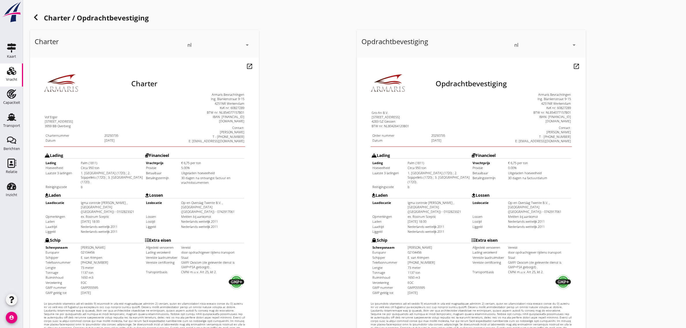
click at [131, 223] on div "Schip" at bounding box center [82, 225] width 99 height 4
click at [33, 19] on icon at bounding box center [35, 17] width 7 height 7
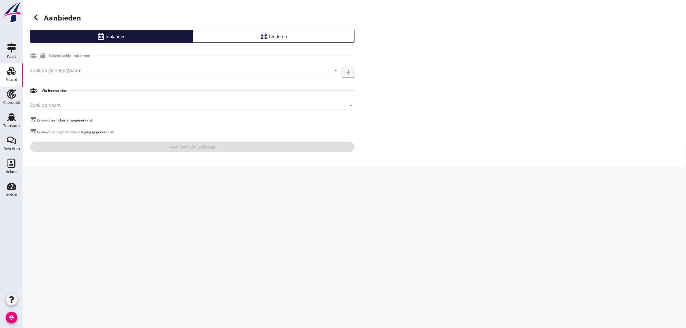
click at [36, 18] on use at bounding box center [35, 17] width 3 height 6
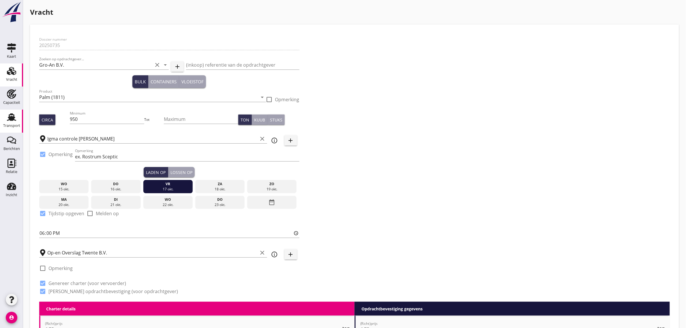
click at [12, 127] on div "Transport" at bounding box center [11, 126] width 17 height 4
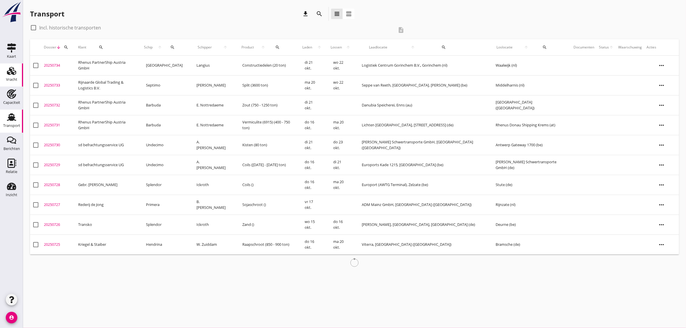
click at [14, 77] on div "Vracht" at bounding box center [11, 80] width 11 height 8
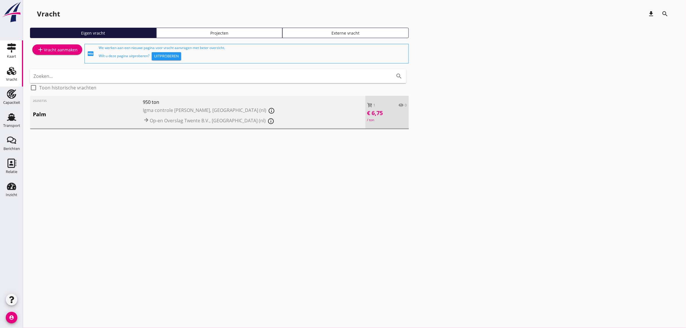
click at [13, 55] on div "Kaart" at bounding box center [11, 57] width 9 height 4
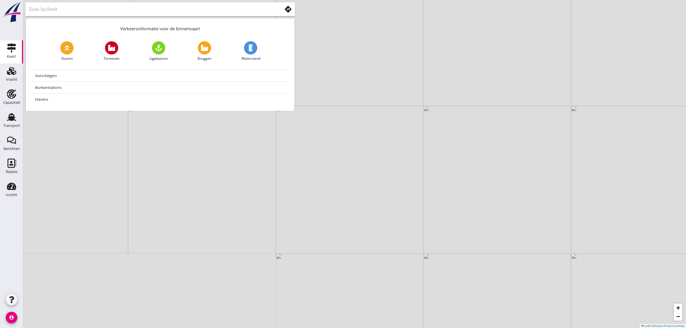
drag, startPoint x: 381, startPoint y: 208, endPoint x: 463, endPoint y: 242, distance: 89.0
click at [463, 242] on div "+ − Leaflet | © Mapbox © OpenStreetMap" at bounding box center [354, 164] width 663 height 328
drag, startPoint x: 272, startPoint y: 169, endPoint x: 301, endPoint y: 205, distance: 46.8
click at [301, 205] on div "+ − Leaflet | © Mapbox © OpenStreetMap" at bounding box center [354, 164] width 663 height 328
click at [110, 53] on span at bounding box center [111, 47] width 13 height 13
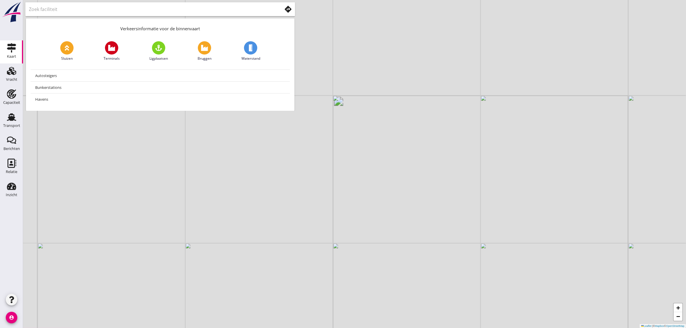
type input "Terminals"
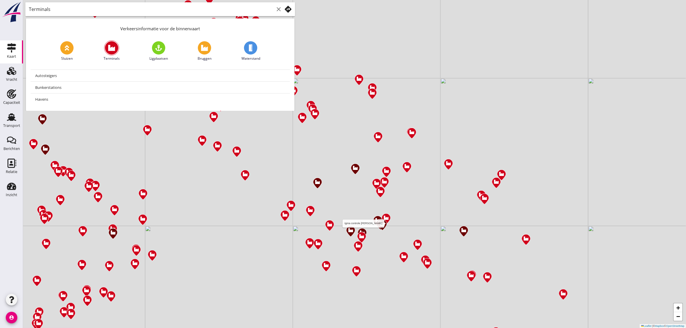
click at [376, 224] on img at bounding box center [381, 224] width 10 height 12
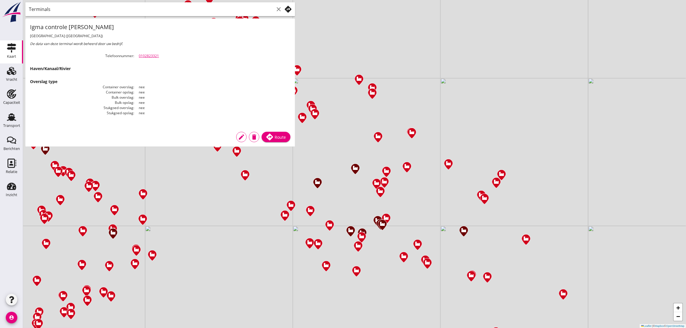
click at [360, 212] on div "IGMA LIGPLAATS 5 SGS [PERSON_NAME] + − Leaflet | © Mapbox © OpenStreetMap" at bounding box center [354, 164] width 663 height 328
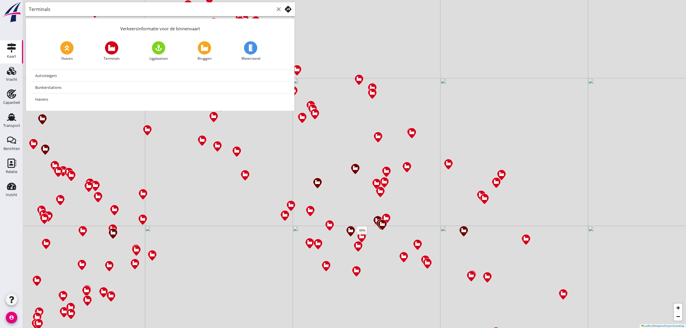
click at [351, 230] on img at bounding box center [351, 231] width 10 height 12
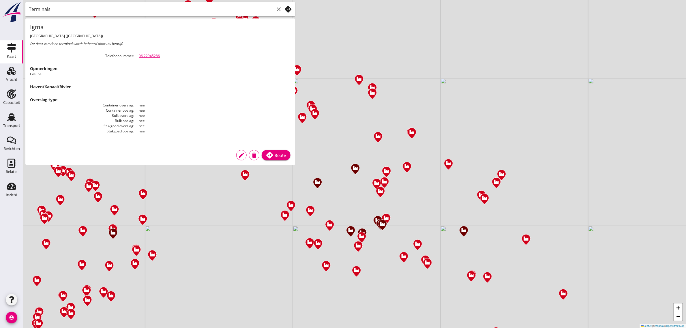
click at [360, 211] on div "+ − Leaflet | © Mapbox © OpenStreetMap" at bounding box center [354, 164] width 663 height 328
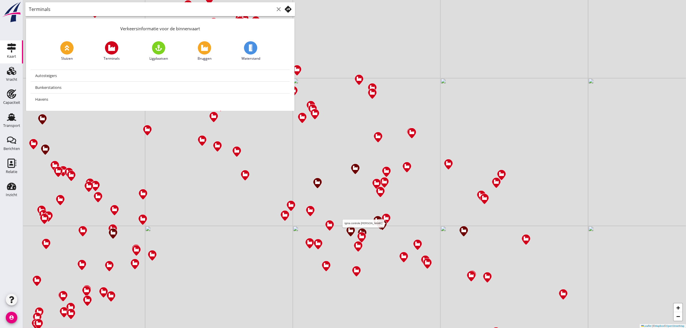
click at [376, 224] on img at bounding box center [381, 224] width 10 height 12
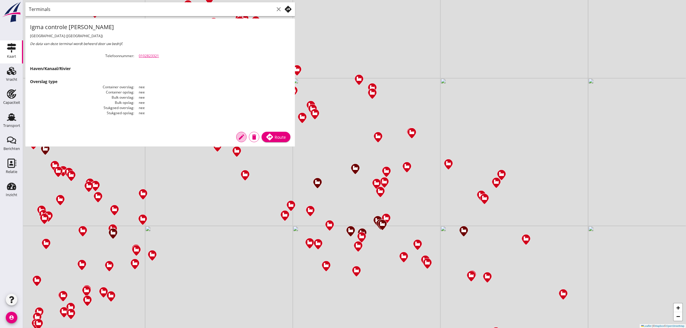
click at [244, 136] on icon "edit" at bounding box center [241, 137] width 7 height 7
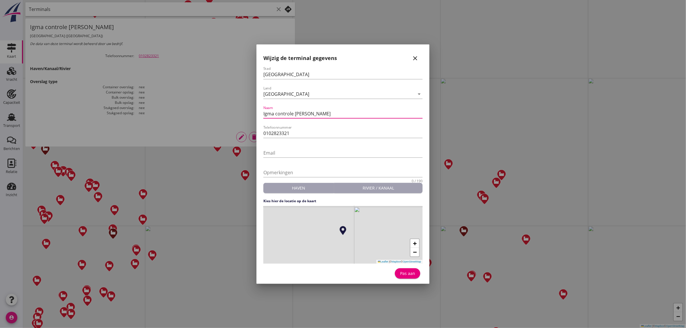
drag, startPoint x: 274, startPoint y: 113, endPoint x: 261, endPoint y: 115, distance: 12.5
click at [261, 115] on div "Stad [GEOGRAPHIC_DATA] [GEOGRAPHIC_DATA] arrow_drop_down Naam Igma controle [PE…" at bounding box center [343, 173] width 168 height 215
type input "HES controle [PERSON_NAME]"
click at [297, 133] on input "0102823321" at bounding box center [342, 133] width 159 height 9
drag, startPoint x: 266, startPoint y: 133, endPoint x: 259, endPoint y: 134, distance: 6.6
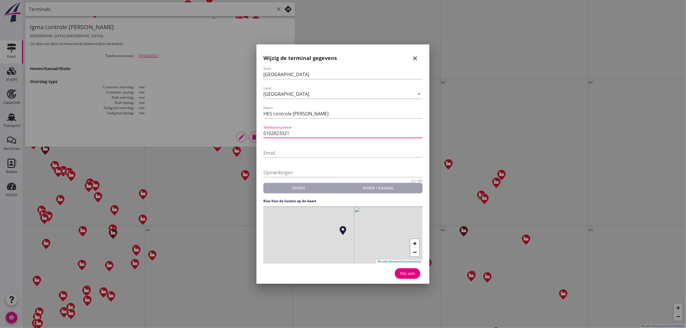
click at [259, 134] on div "Stad [GEOGRAPHIC_DATA] [GEOGRAPHIC_DATA] arrow_drop_down Naam HES controle [PER…" at bounding box center [343, 173] width 168 height 215
click at [271, 132] on input "0205818" at bounding box center [342, 133] width 159 height 9
click at [293, 133] on input "020 5818" at bounding box center [342, 133] width 159 height 9
type input "020 5818228/229"
click at [336, 226] on div "+ − Leaflet | © Mapbox © OpenStreetMap" at bounding box center [342, 235] width 159 height 58
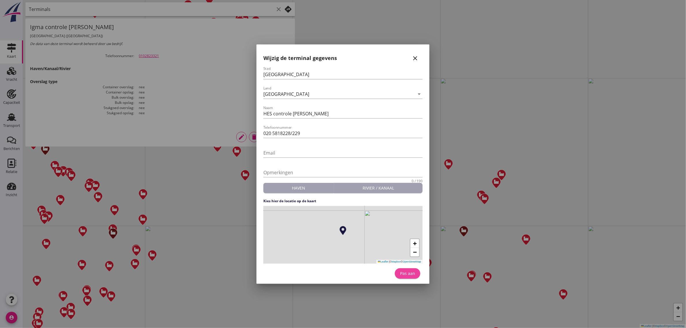
click at [403, 275] on div "Pas aan" at bounding box center [408, 273] width 16 height 6
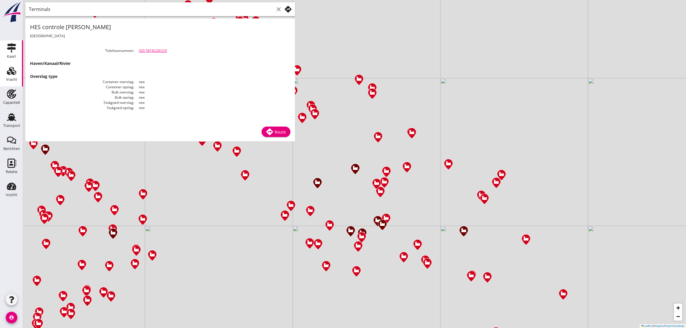
click at [12, 74] on use at bounding box center [11, 71] width 9 height 8
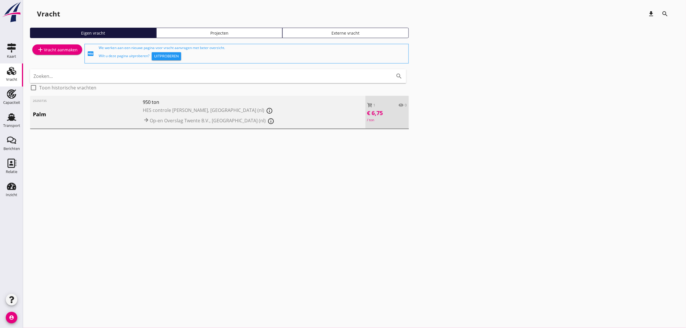
click at [78, 128] on div at bounding box center [219, 128] width 379 height 1
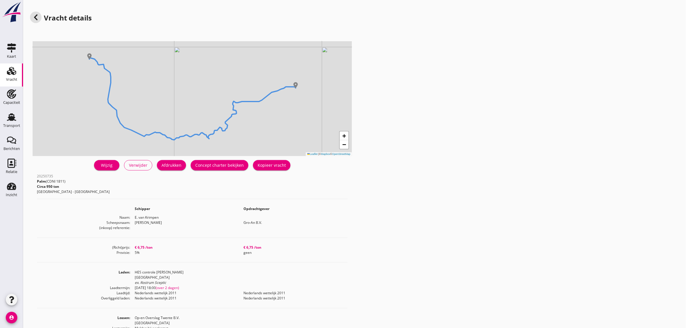
click at [108, 167] on div "Wijzig" at bounding box center [107, 165] width 16 height 6
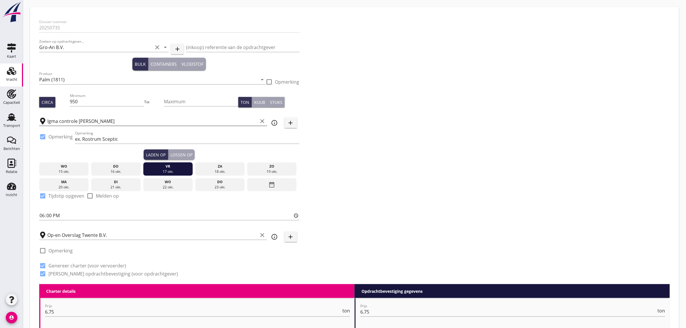
click at [82, 121] on input "Igma controle [PERSON_NAME]" at bounding box center [152, 121] width 211 height 9
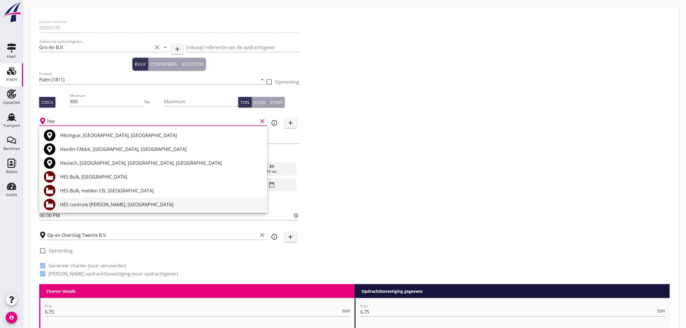
click at [100, 205] on div "HES controle [PERSON_NAME], [GEOGRAPHIC_DATA]" at bounding box center [161, 204] width 203 height 7
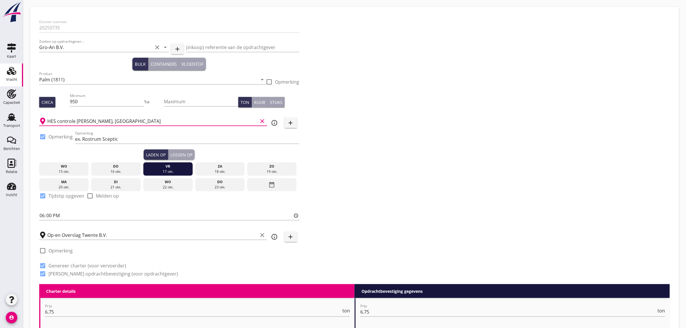
type input "HES controle [PERSON_NAME], [GEOGRAPHIC_DATA]"
click at [415, 184] on div "Dossier nummer 20250735 Zoeken op opdrachtgever... Gro-An B.V. clear arrow_drop…" at bounding box center [354, 150] width 635 height 268
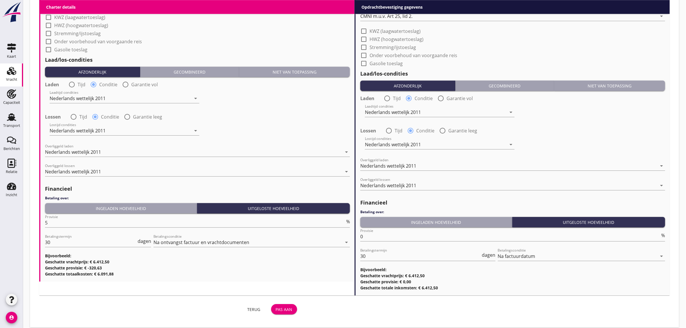
scroll to position [675, 0]
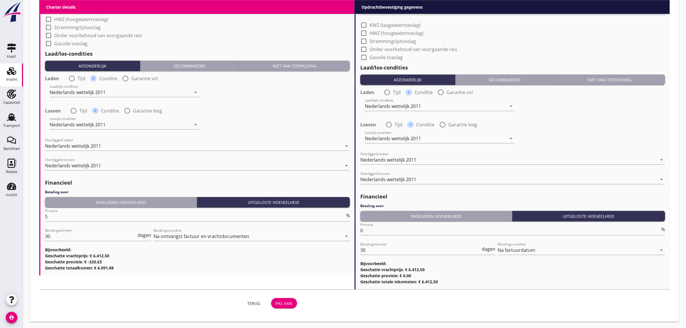
click at [288, 303] on div "Pas aan" at bounding box center [284, 303] width 17 height 6
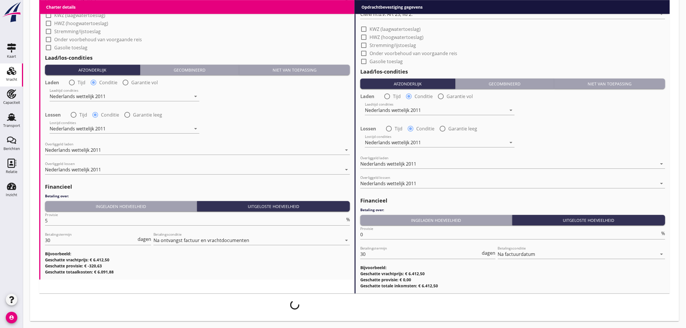
scroll to position [671, 0]
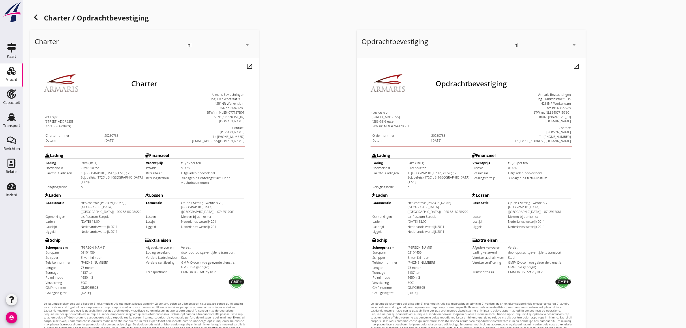
drag, startPoint x: 63, startPoint y: 119, endPoint x: 205, endPoint y: 225, distance: 176.8
click at [204, 225] on div "Charter Vof Erger [STREET_ADDRESS] Charternummer 20250735 Datum [DATE] Contact:" at bounding box center [132, 206] width 201 height 293
click at [202, 210] on td "Nederlands wettelijk 2011" at bounding box center [200, 212] width 63 height 4
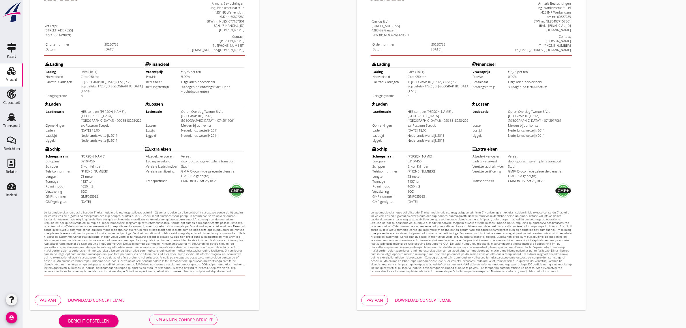
scroll to position [99, 0]
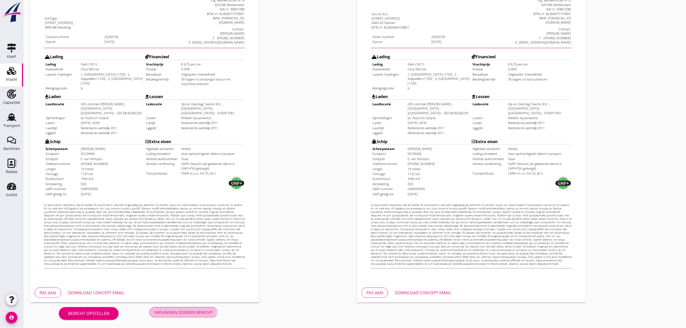
click at [178, 309] on button "Inplannen zonder bericht" at bounding box center [183, 312] width 68 height 10
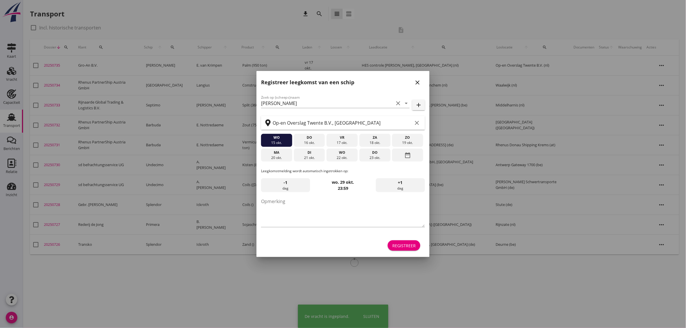
click at [411, 248] on div "Registreer" at bounding box center [403, 246] width 23 height 6
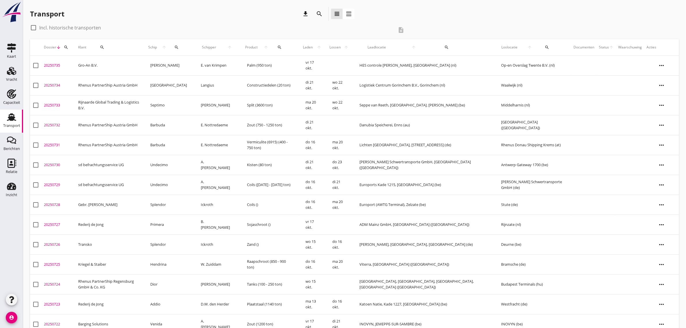
click at [203, 65] on td "E. van Krimpen" at bounding box center [217, 66] width 46 height 20
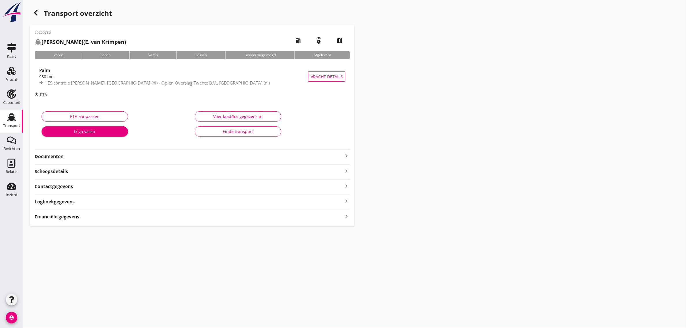
click at [70, 157] on strong "Documenten" at bounding box center [189, 156] width 308 height 7
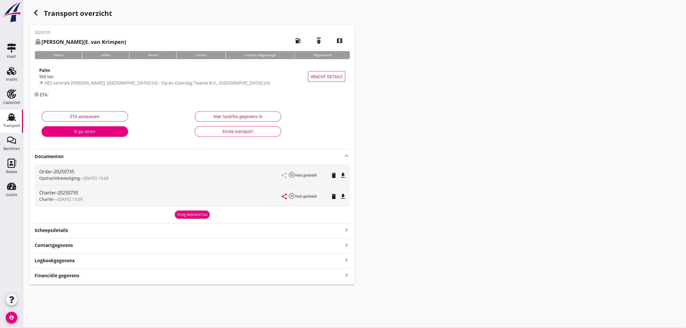
click at [344, 196] on icon "file_download" at bounding box center [343, 196] width 7 height 7
click at [342, 174] on icon "file_download" at bounding box center [343, 175] width 7 height 7
click at [11, 120] on use at bounding box center [11, 117] width 9 height 8
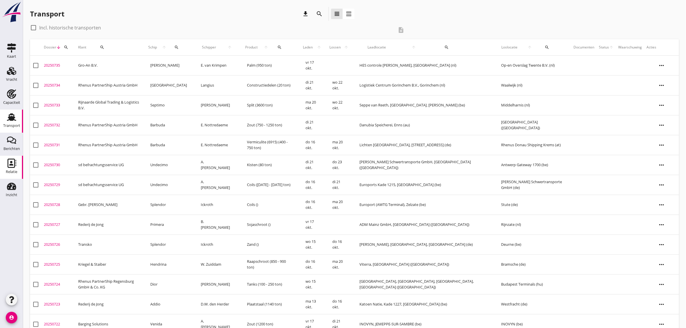
click at [12, 166] on icon "Relatie" at bounding box center [11, 163] width 9 height 9
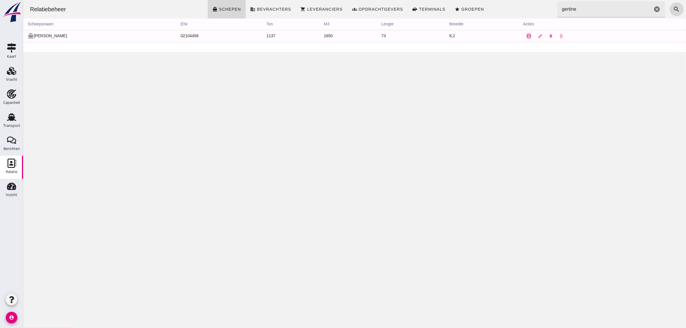
click at [601, 10] on input "gertine" at bounding box center [604, 9] width 95 height 16
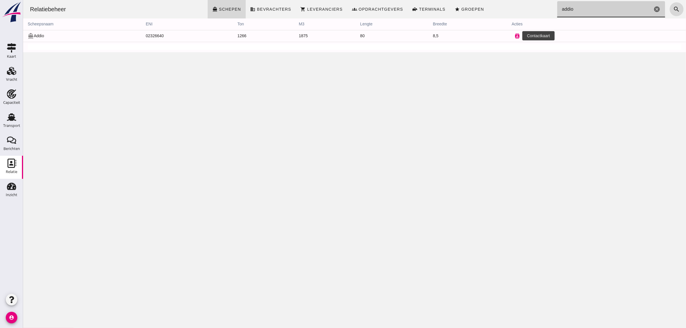
type input "addio"
click at [515, 38] on icon "contacts" at bounding box center [517, 35] width 5 height 5
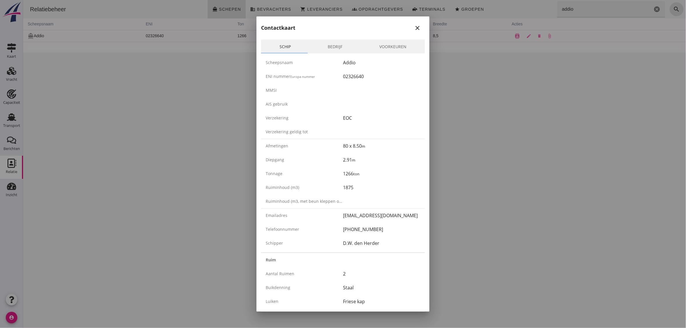
click at [412, 29] on div "close" at bounding box center [417, 28] width 10 height 7
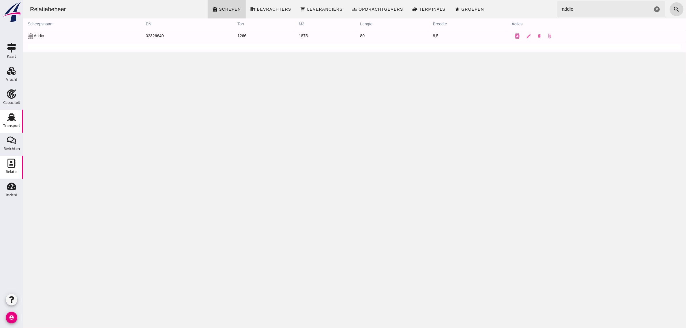
drag, startPoint x: 0, startPoint y: 135, endPoint x: 16, endPoint y: 129, distance: 17.4
click at [16, 129] on div "Transport" at bounding box center [11, 126] width 17 height 8
